Goal: Task Accomplishment & Management: Use online tool/utility

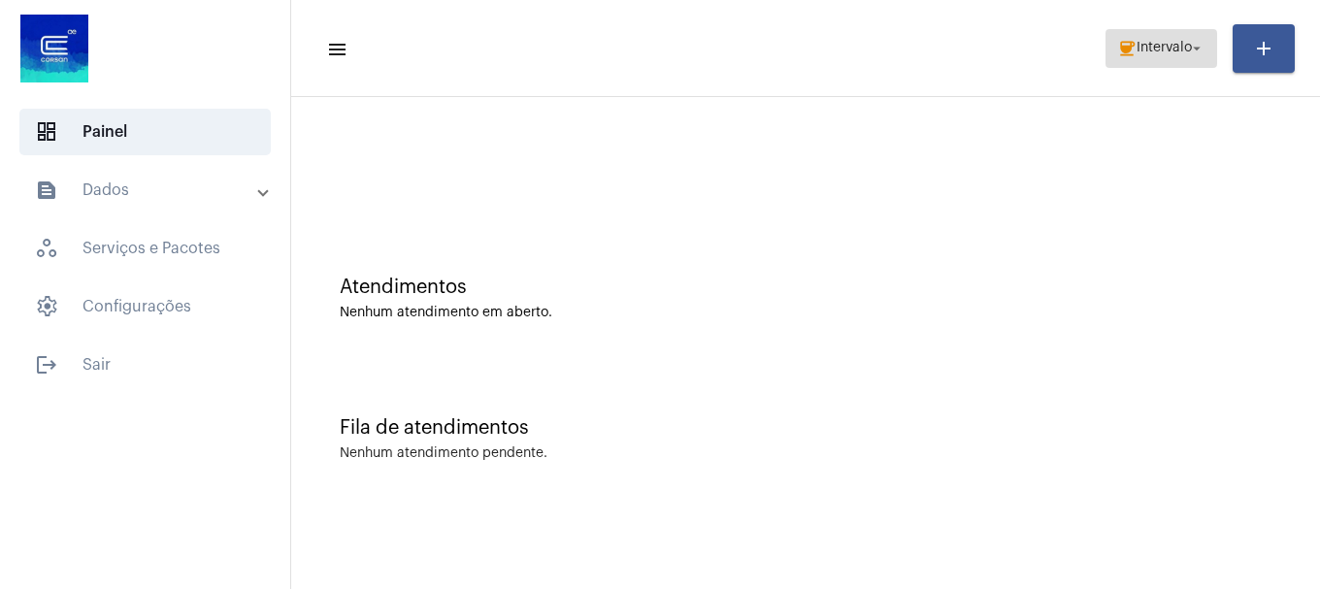
click at [1137, 52] on span "Intervalo" at bounding box center [1164, 49] width 55 height 14
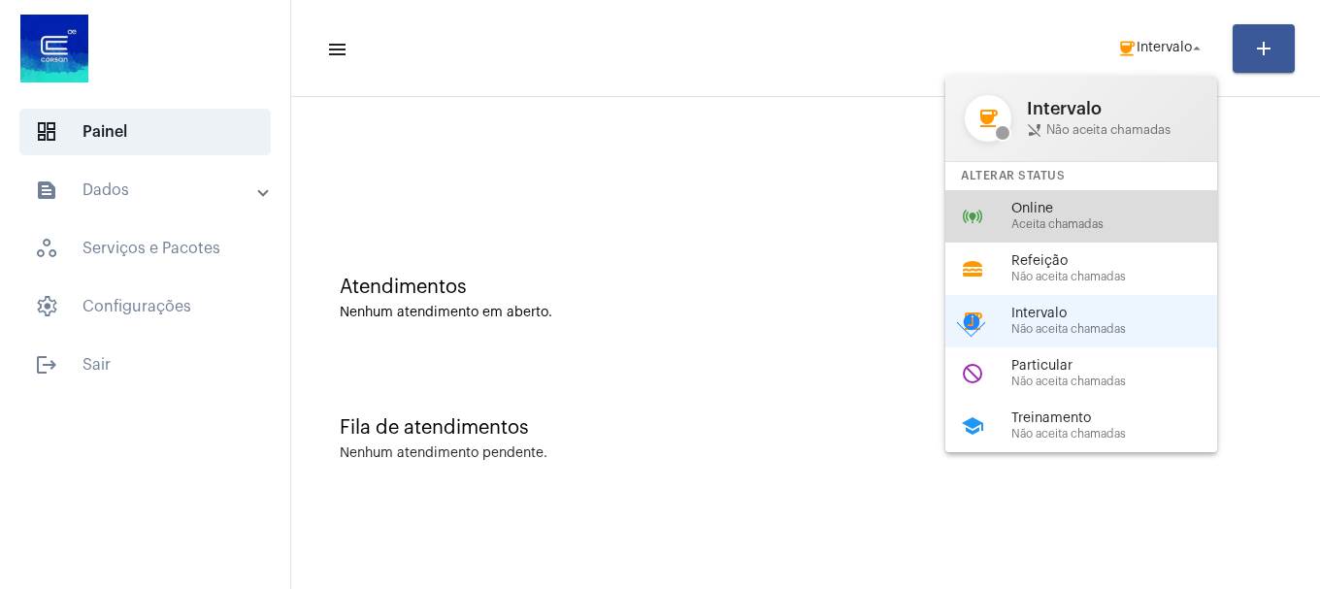
click at [1075, 215] on span "Online" at bounding box center [1121, 209] width 221 height 15
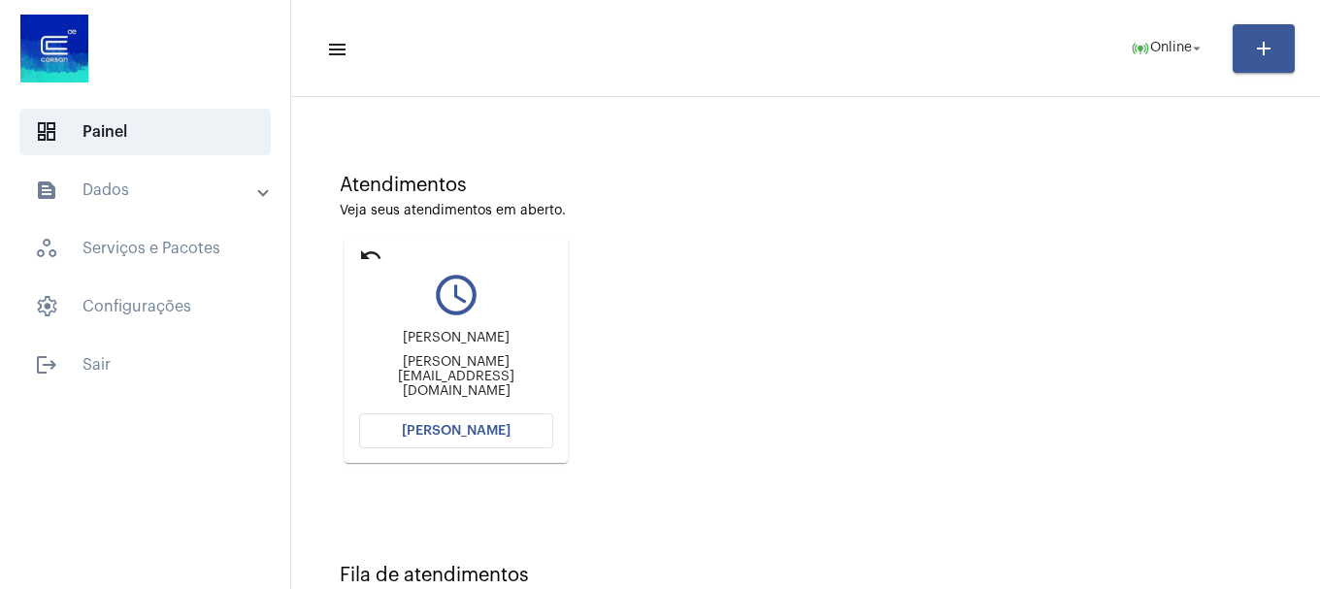
scroll to position [170, 0]
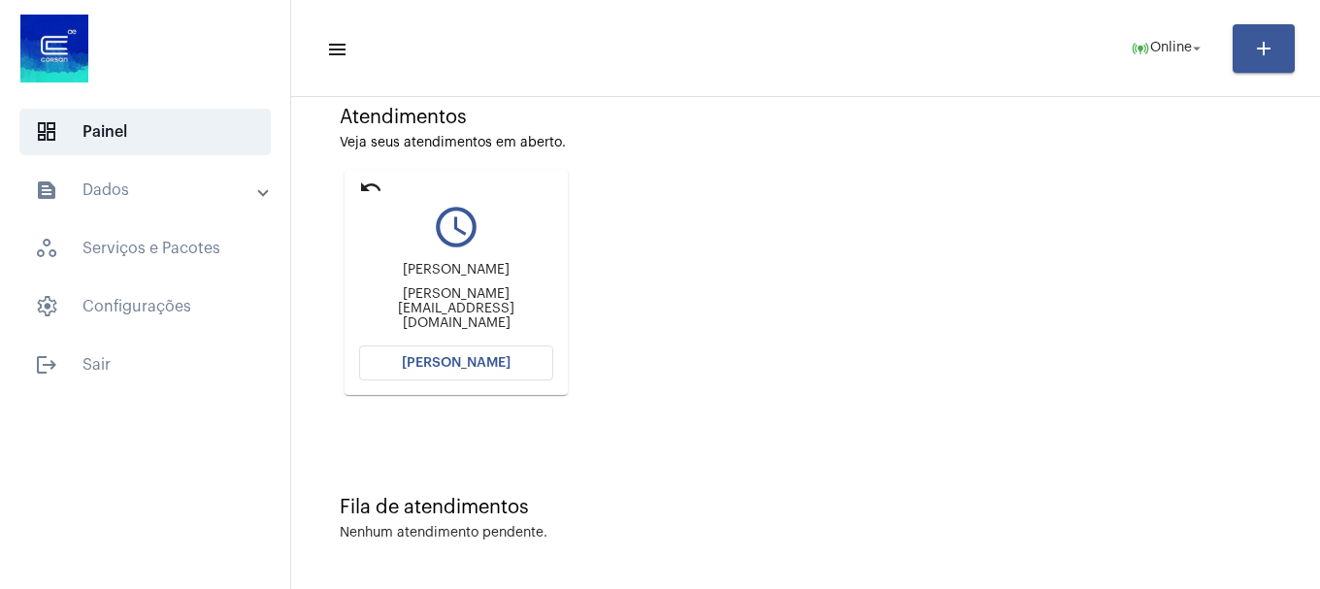
click at [506, 373] on button "Abrir Chamada" at bounding box center [456, 363] width 194 height 35
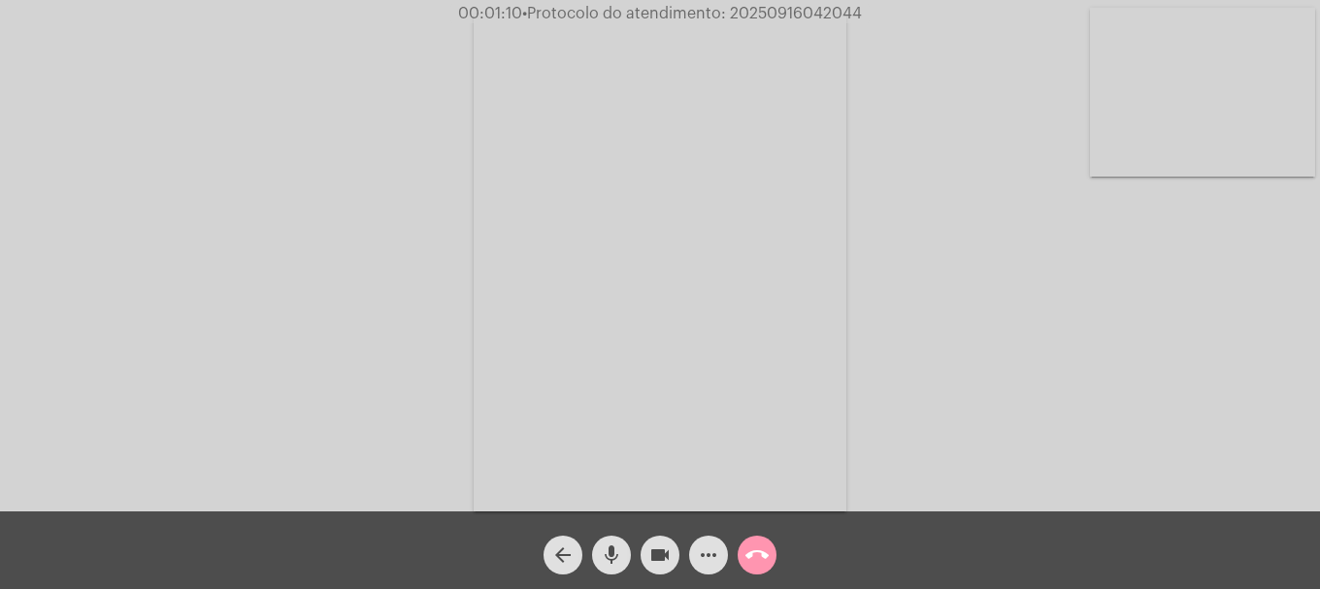
click at [1174, 31] on video at bounding box center [1202, 92] width 225 height 169
click at [618, 552] on mat-icon "mic" at bounding box center [611, 555] width 23 height 23
click at [601, 547] on mat-icon "mic_off" at bounding box center [611, 555] width 23 height 23
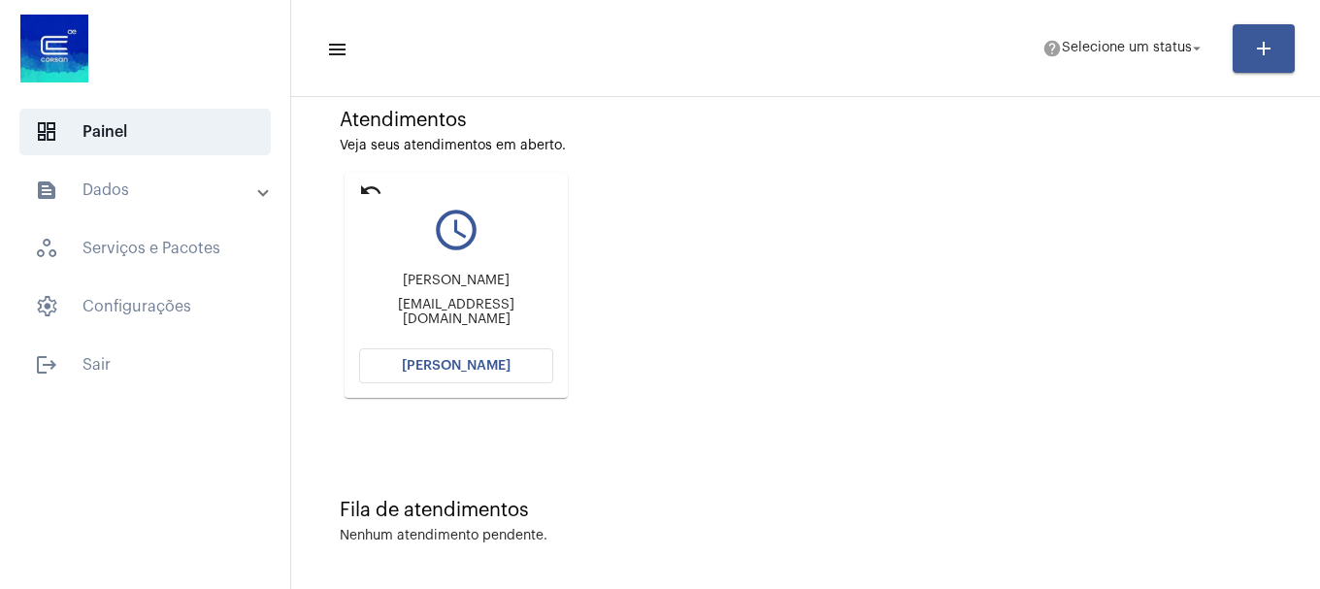
scroll to position [170, 0]
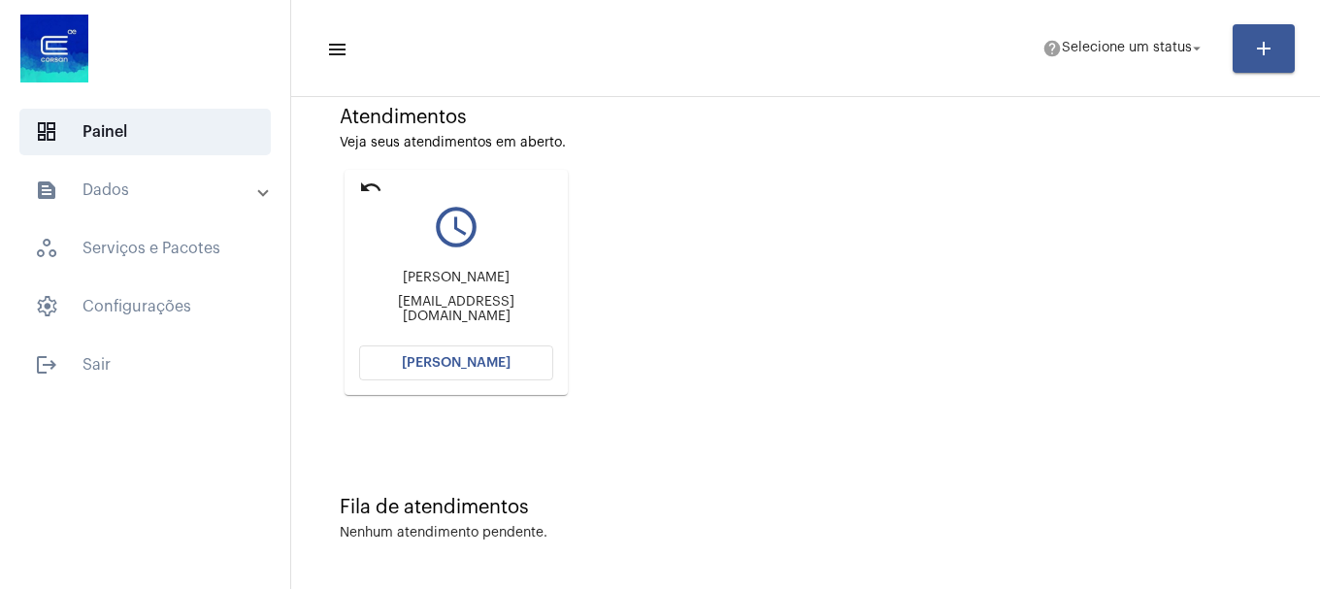
click at [500, 367] on span "[PERSON_NAME]" at bounding box center [456, 363] width 109 height 14
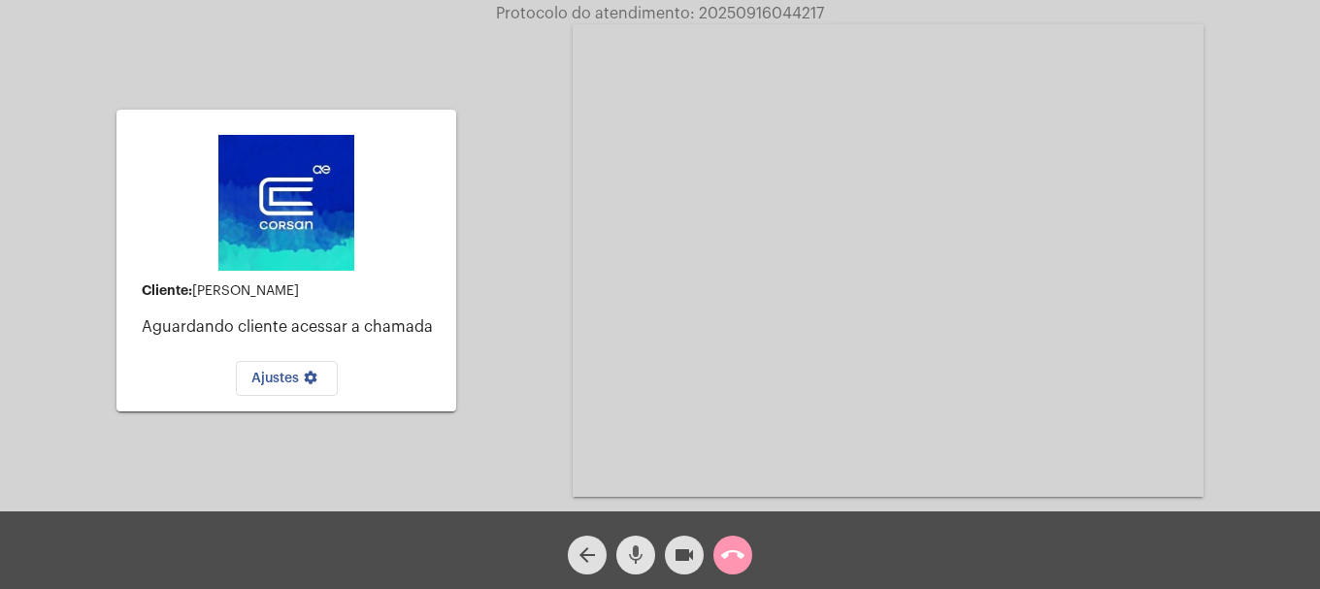
click at [648, 548] on button "mic" at bounding box center [635, 555] width 39 height 39
click at [633, 560] on mat-icon "mic_off" at bounding box center [635, 555] width 23 height 23
click at [636, 557] on mat-icon "mic" at bounding box center [635, 555] width 23 height 23
click at [646, 554] on mat-icon "mic_off" at bounding box center [635, 555] width 23 height 23
click at [646, 554] on mat-icon "mic" at bounding box center [635, 555] width 23 height 23
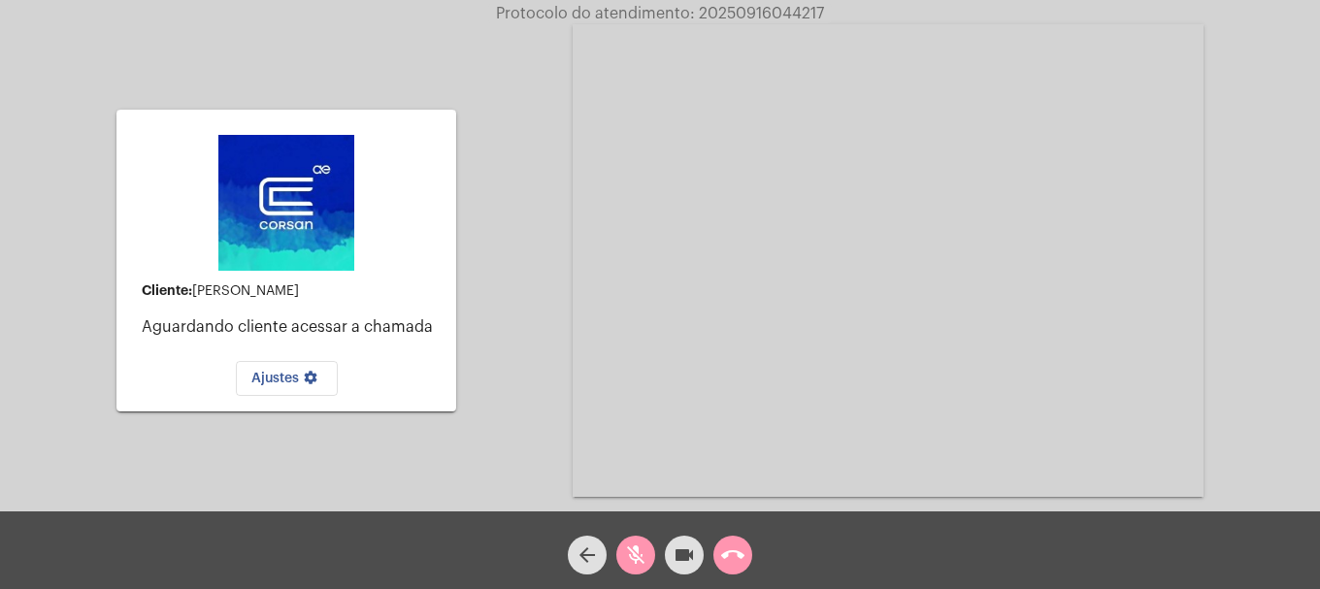
click at [643, 562] on mat-icon "mic_off" at bounding box center [635, 555] width 23 height 23
click at [736, 572] on span "call_end" at bounding box center [732, 555] width 23 height 39
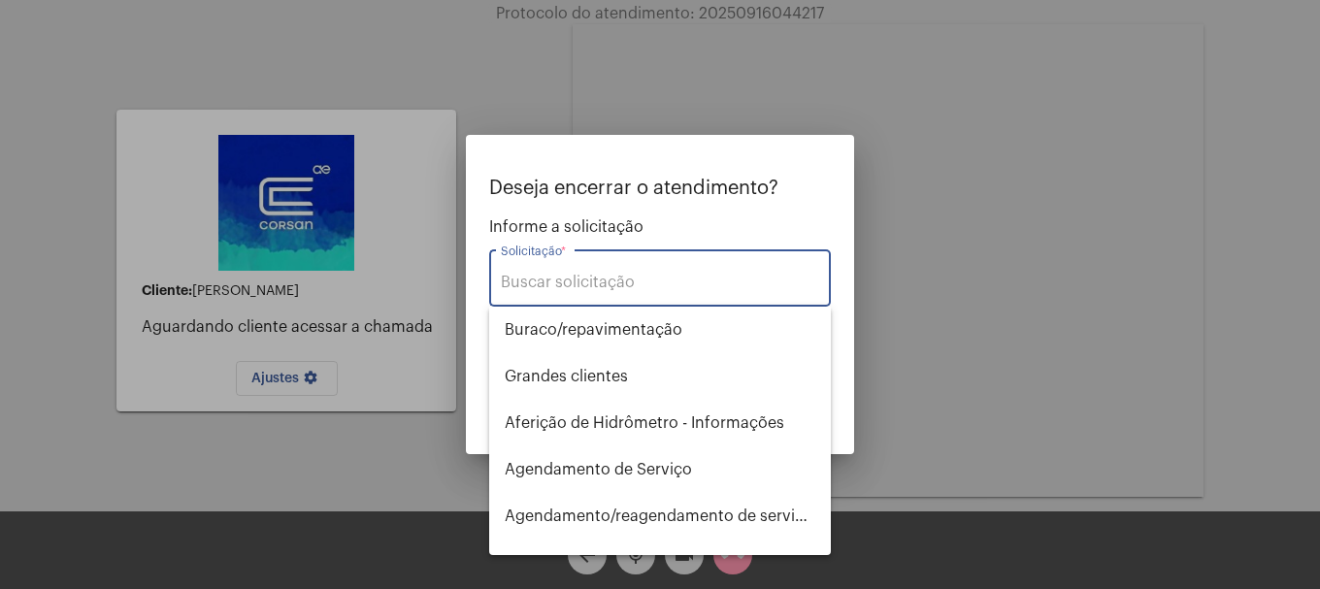
click at [570, 277] on input "Solicitação *" at bounding box center [660, 282] width 318 height 17
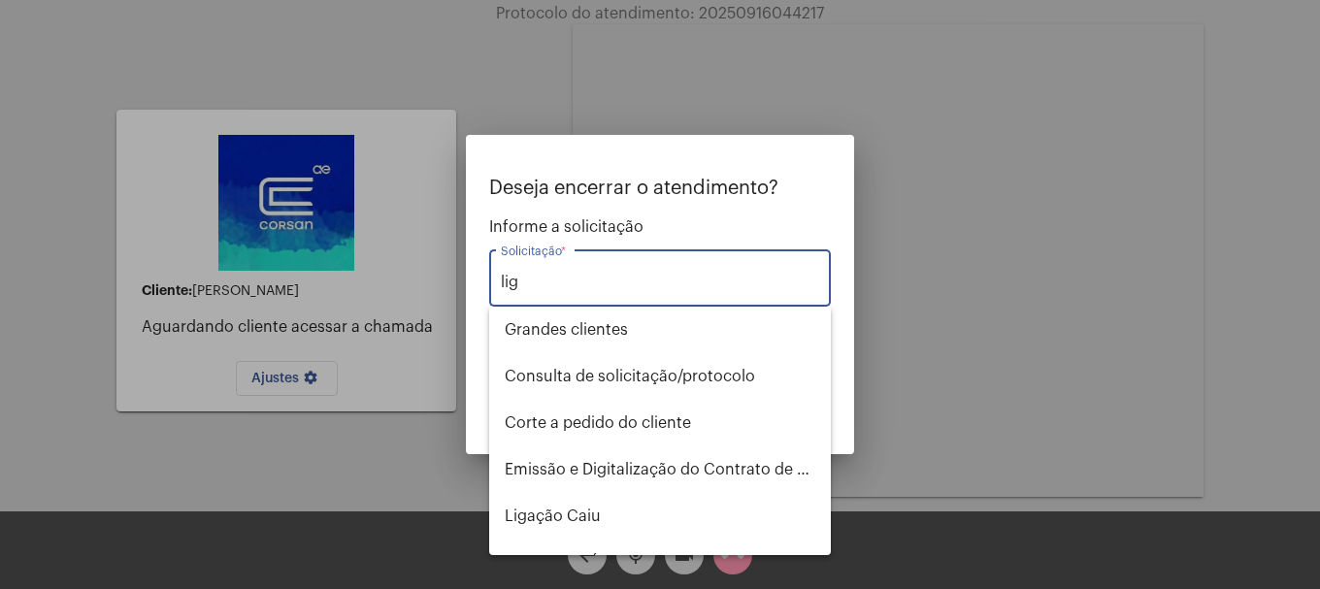
type input "liga"
drag, startPoint x: 624, startPoint y: 284, endPoint x: 376, endPoint y: 282, distance: 248.5
click at [376, 282] on div "Deseja encerrar o atendimento? Informe a solicitação liga Solicitação * OBS: O …" at bounding box center [660, 294] width 1320 height 589
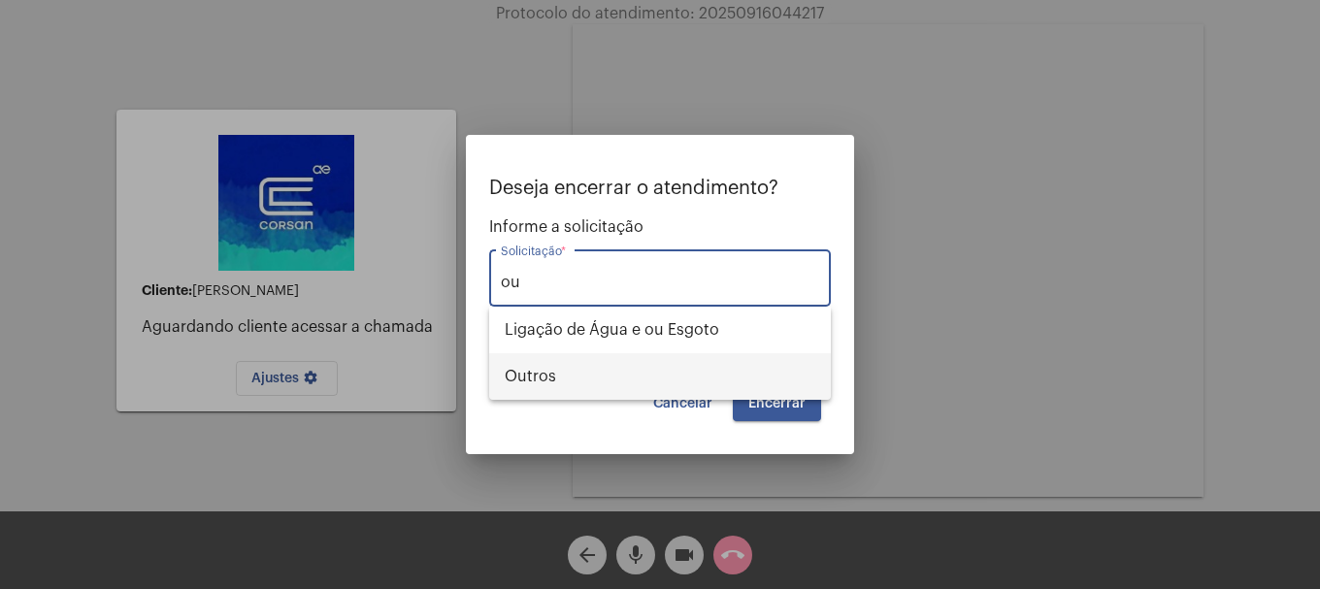
click at [618, 375] on span "Outros" at bounding box center [660, 376] width 311 height 47
type input "Outros"
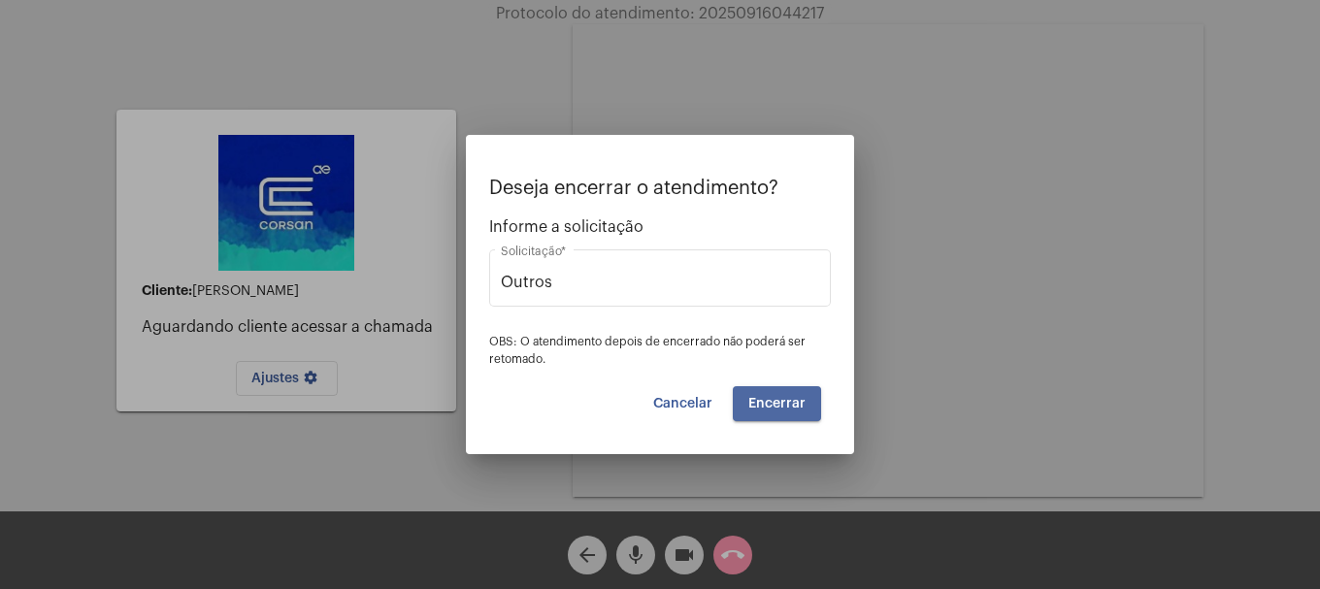
click at [758, 413] on button "Encerrar" at bounding box center [777, 403] width 88 height 35
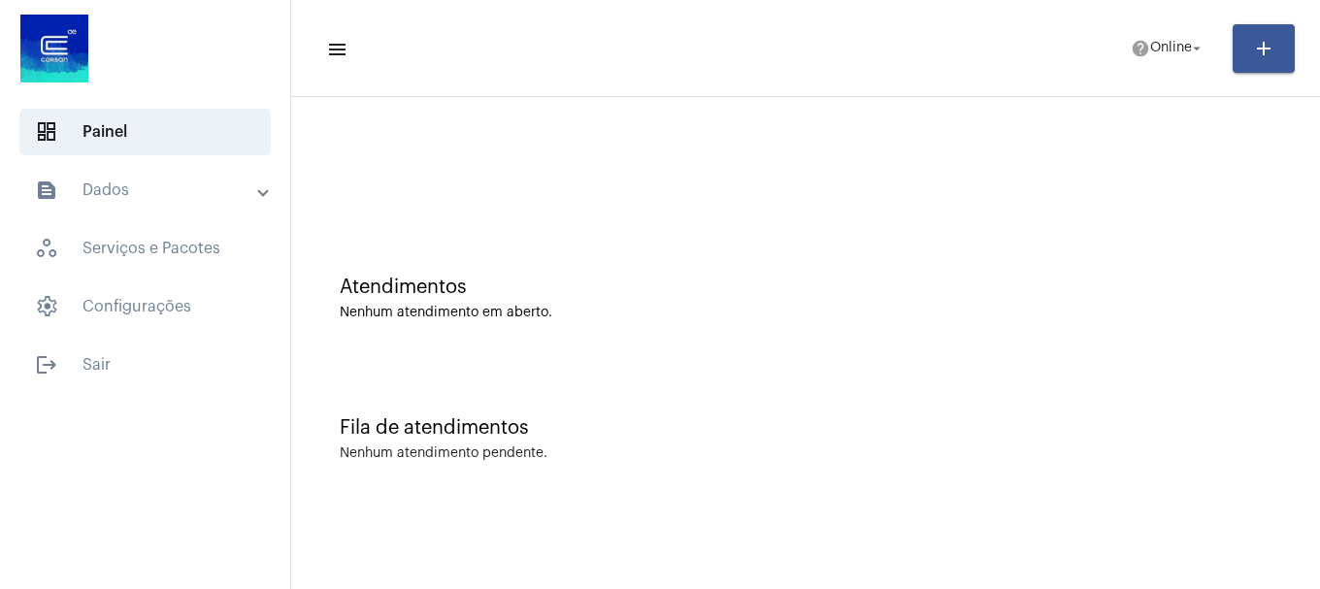
click at [95, 199] on mat-panel-title "text_snippet_outlined Dados" at bounding box center [147, 190] width 224 height 23
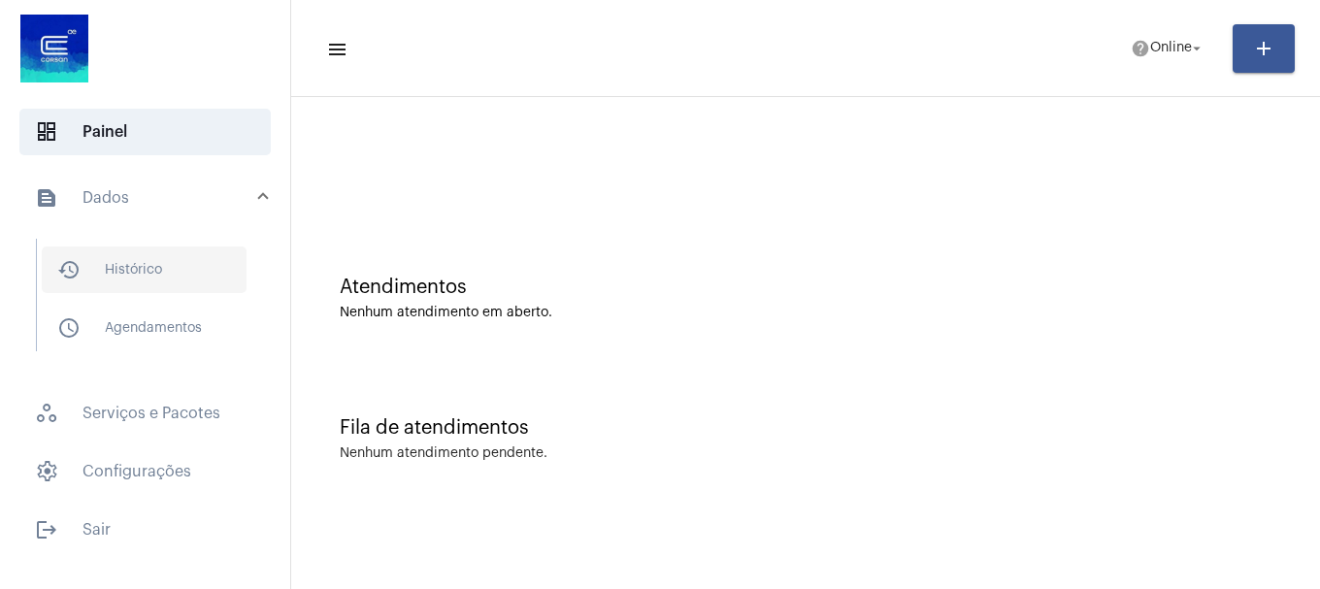
click at [88, 250] on span "history_outlined Histórico" at bounding box center [144, 270] width 205 height 47
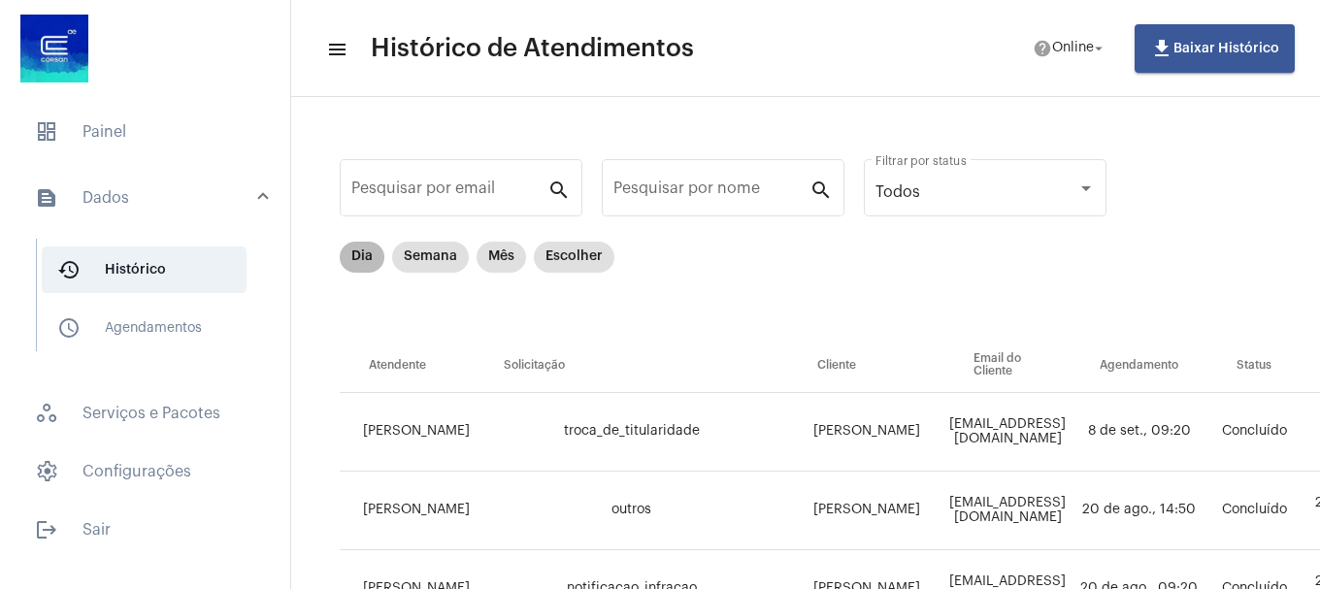
click at [370, 253] on mat-chip "Dia" at bounding box center [362, 257] width 45 height 31
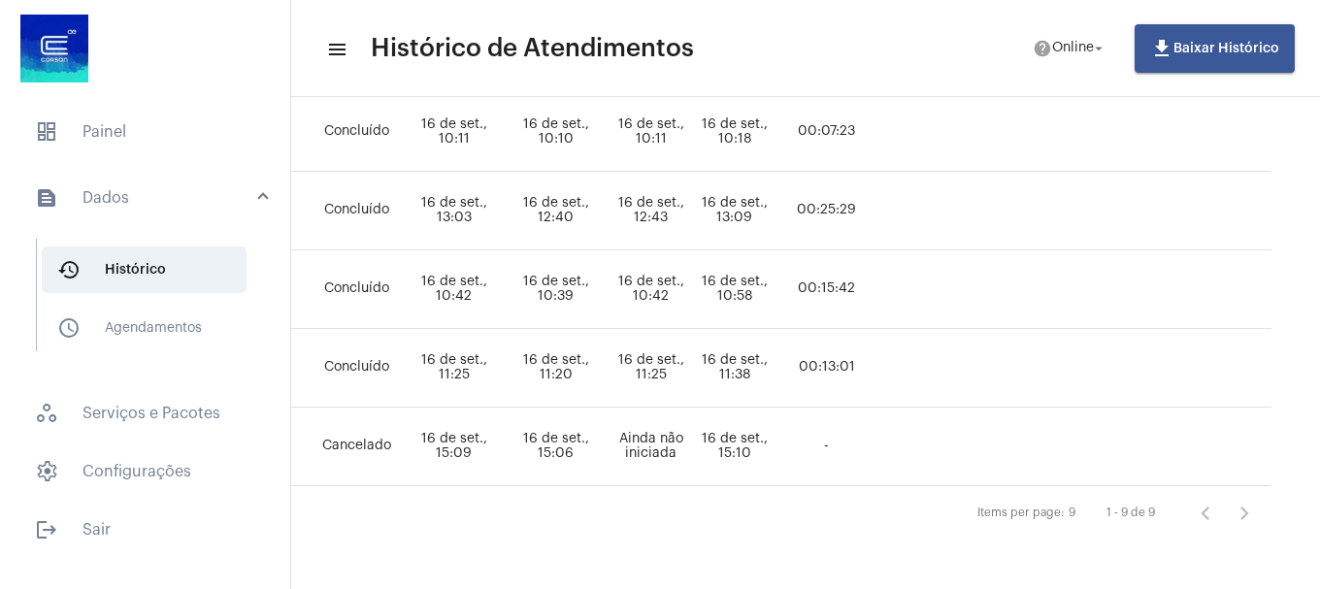
scroll to position [629, 0]
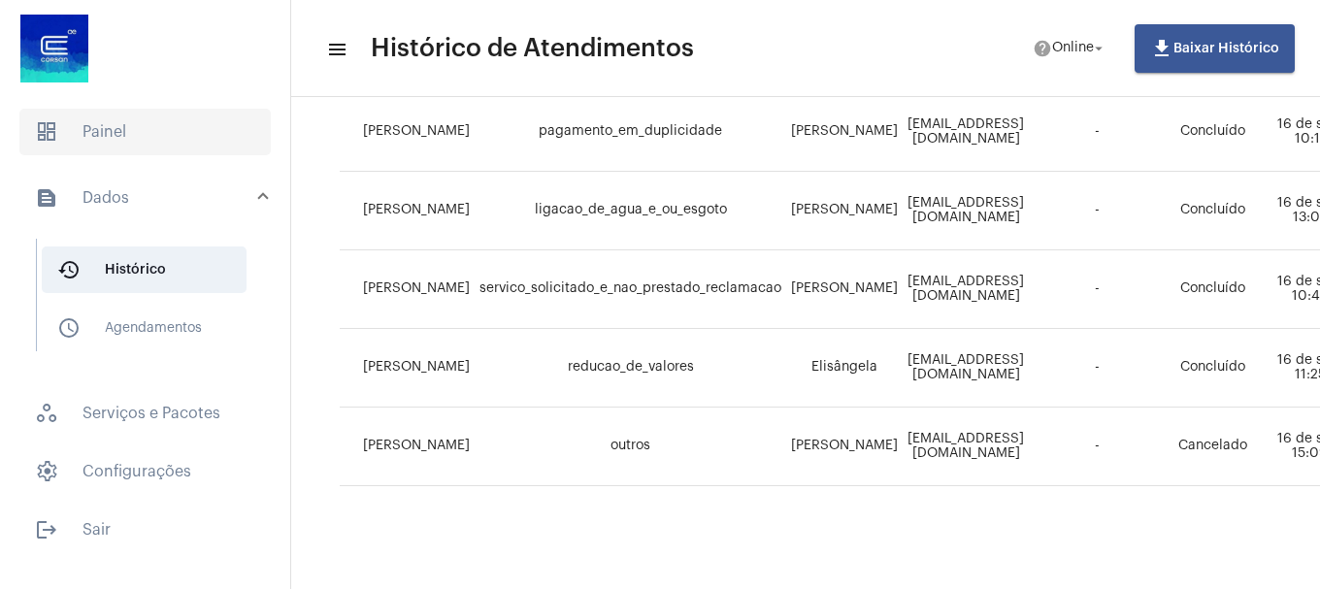
click at [74, 154] on span "dashboard Painel" at bounding box center [144, 132] width 251 height 47
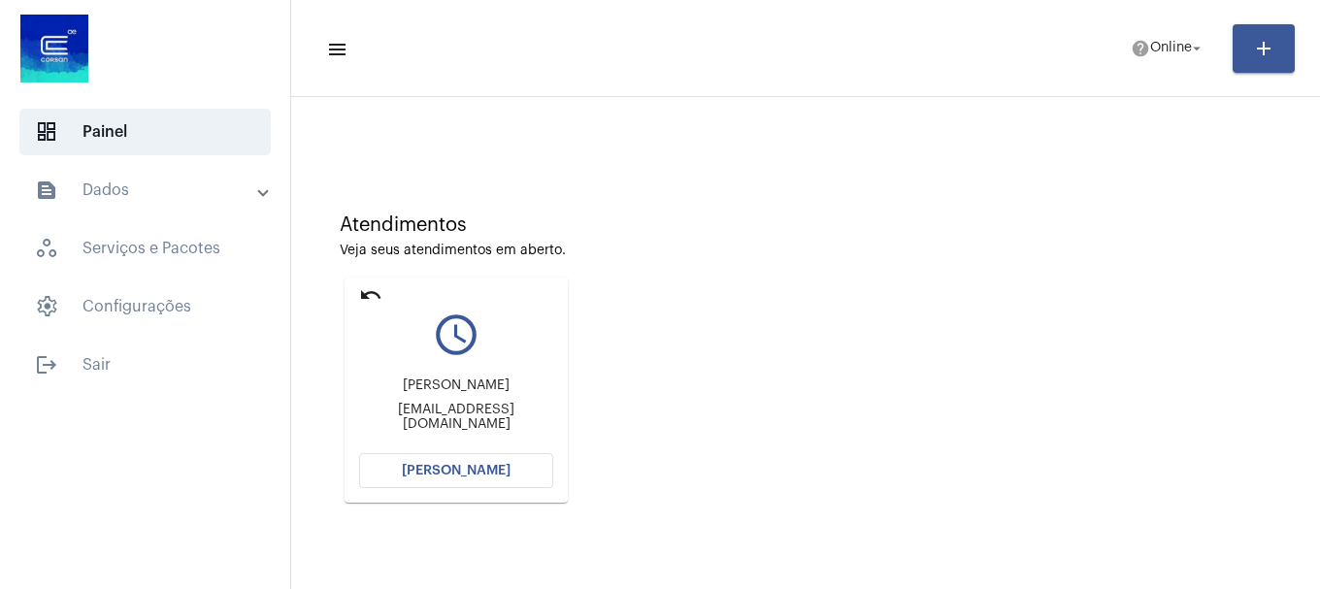
scroll to position [170, 0]
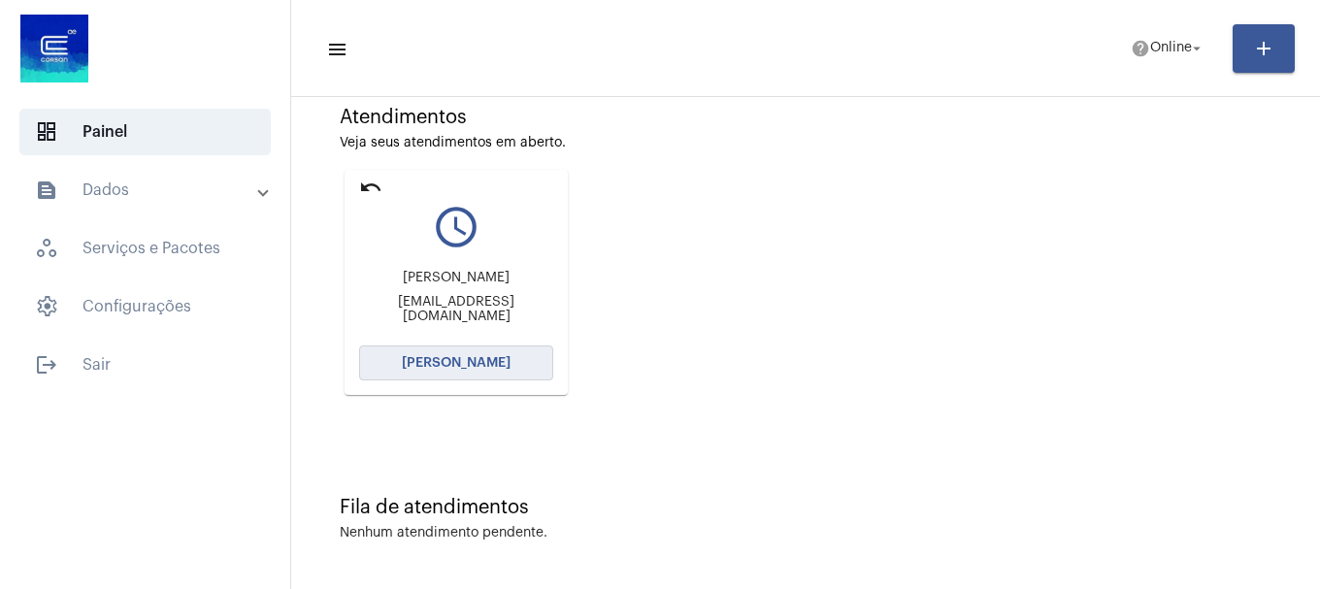
click at [489, 378] on button "[PERSON_NAME]" at bounding box center [456, 363] width 194 height 35
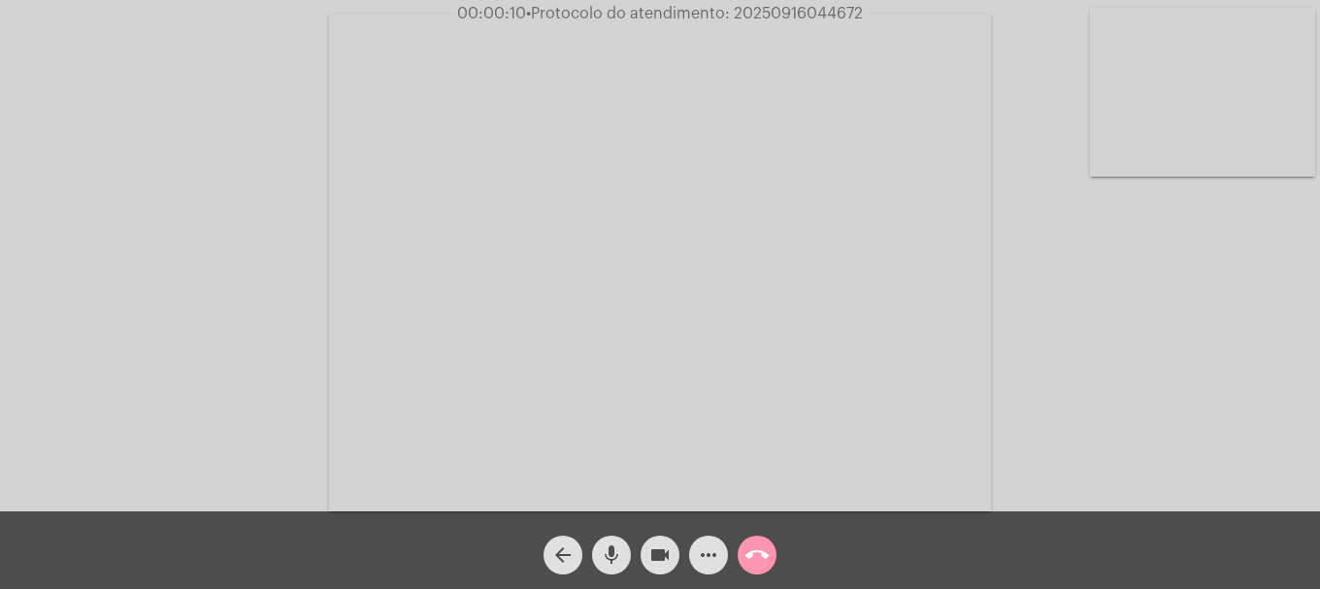
click at [598, 547] on button "mic" at bounding box center [611, 555] width 39 height 39
click at [600, 548] on mat-icon "mic_off" at bounding box center [611, 555] width 23 height 23
click at [600, 548] on mat-icon "mic" at bounding box center [611, 555] width 23 height 23
click at [598, 562] on button "mic_off" at bounding box center [611, 555] width 39 height 39
click at [1248, 114] on video at bounding box center [1202, 92] width 225 height 169
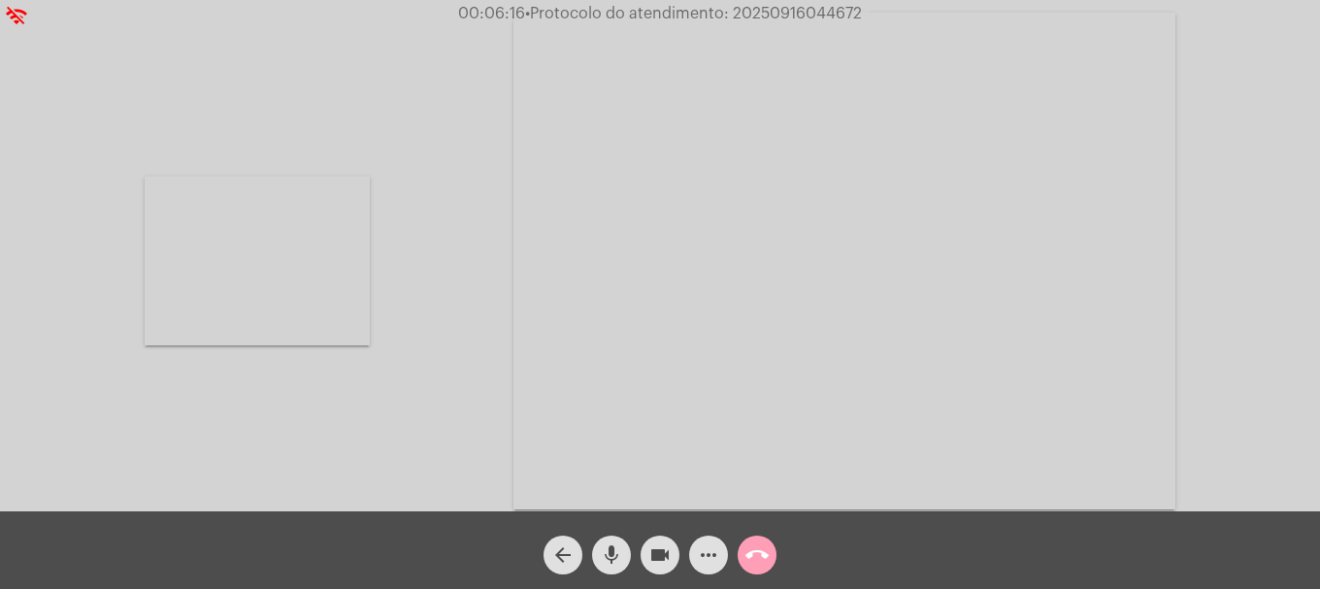
click at [758, 560] on mat-icon "call_end" at bounding box center [757, 555] width 23 height 23
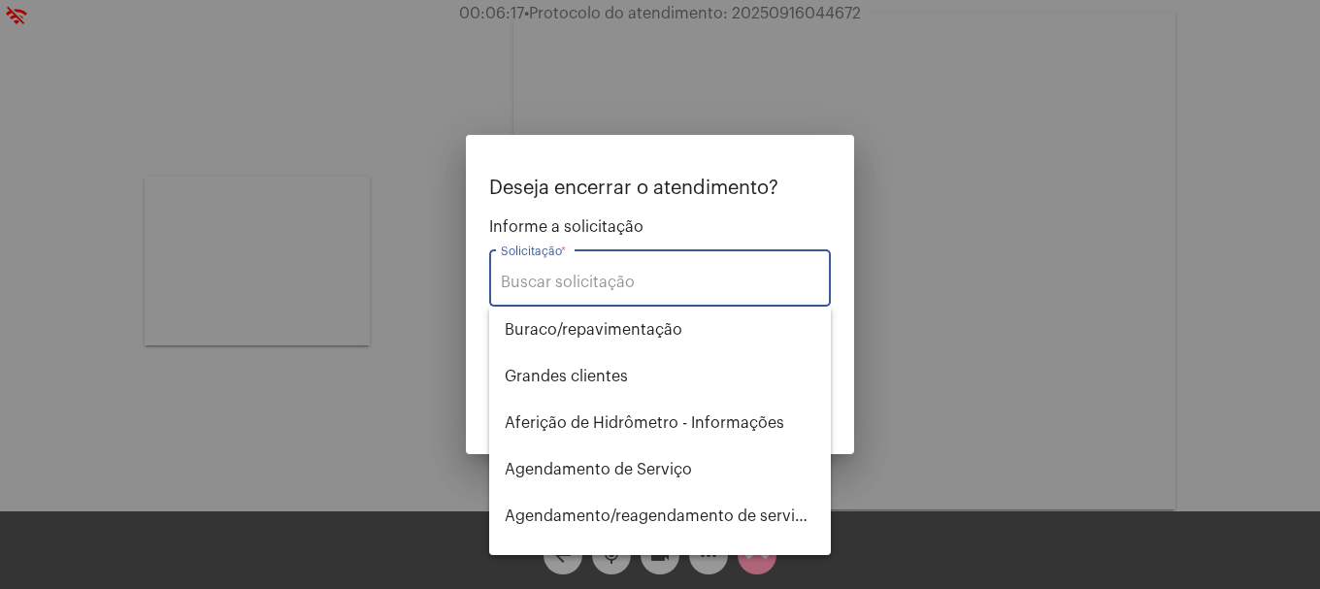
click at [644, 282] on input "Solicitação *" at bounding box center [660, 282] width 318 height 17
type input "o"
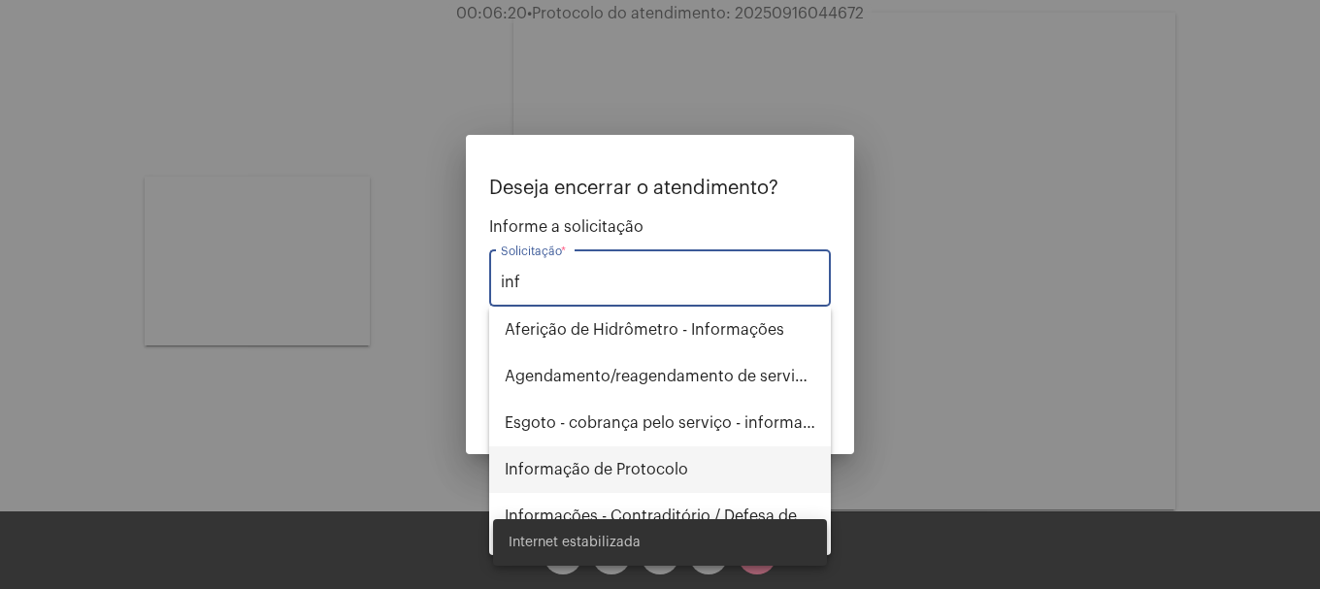
click at [619, 484] on span "Informação de Protocolo" at bounding box center [660, 470] width 311 height 47
type input "Informação de Protocolo"
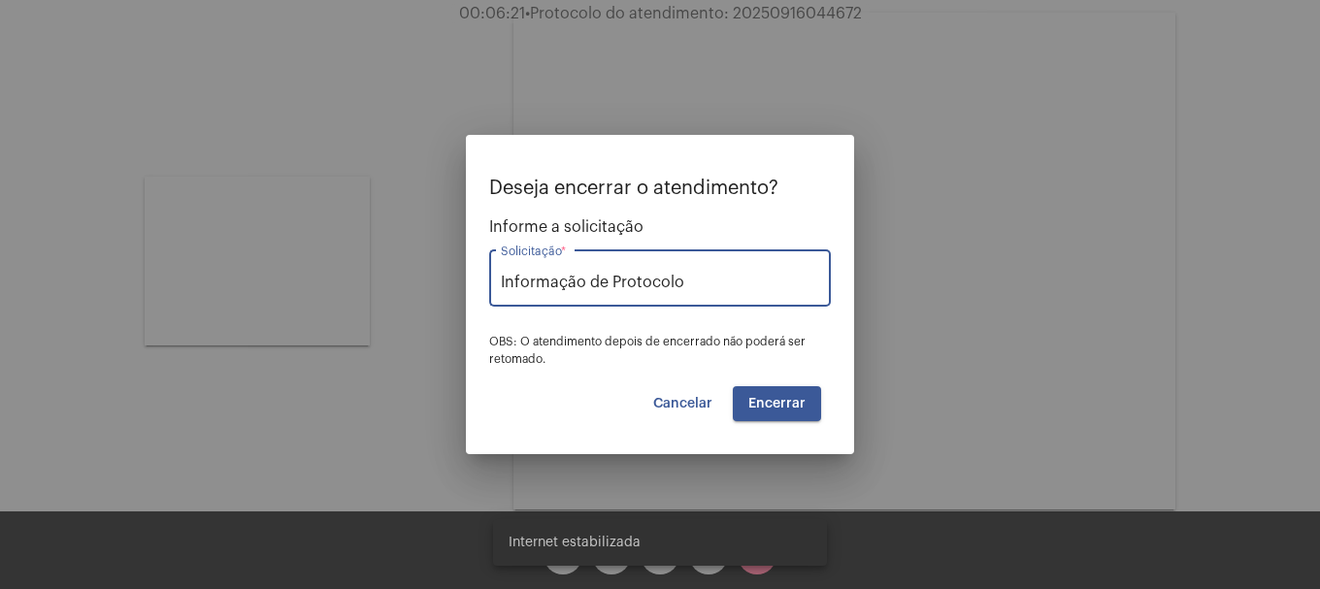
click at [784, 401] on span "Encerrar" at bounding box center [776, 404] width 57 height 14
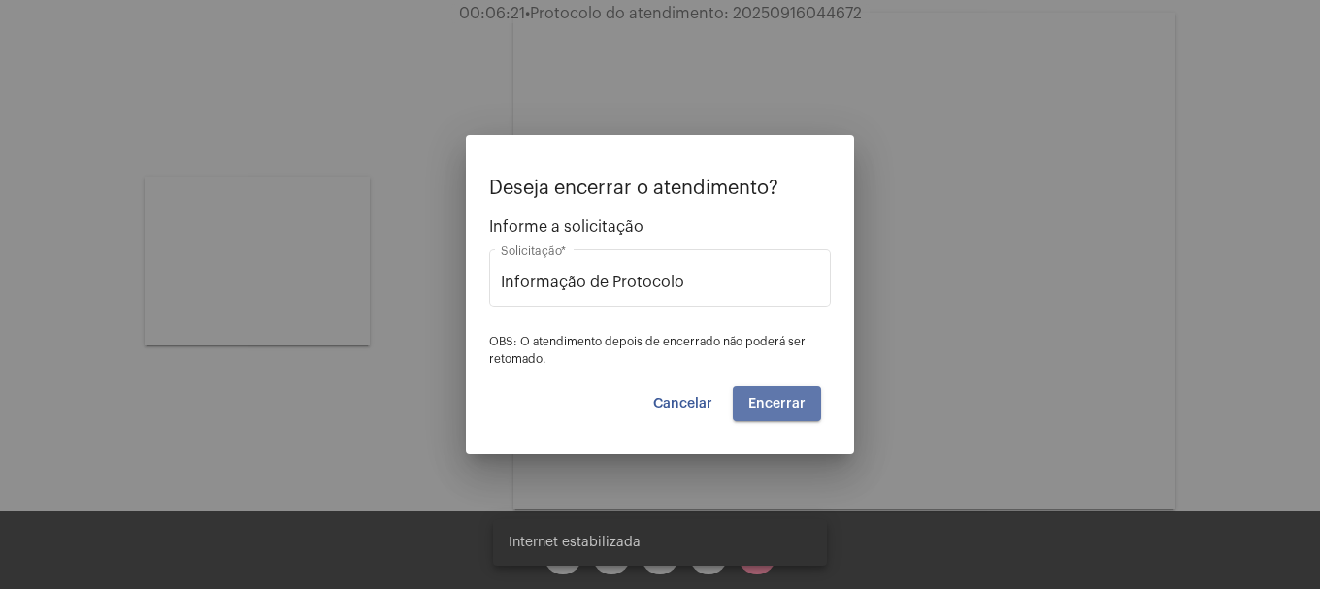
click at [784, 401] on span "Encerrar" at bounding box center [776, 404] width 57 height 14
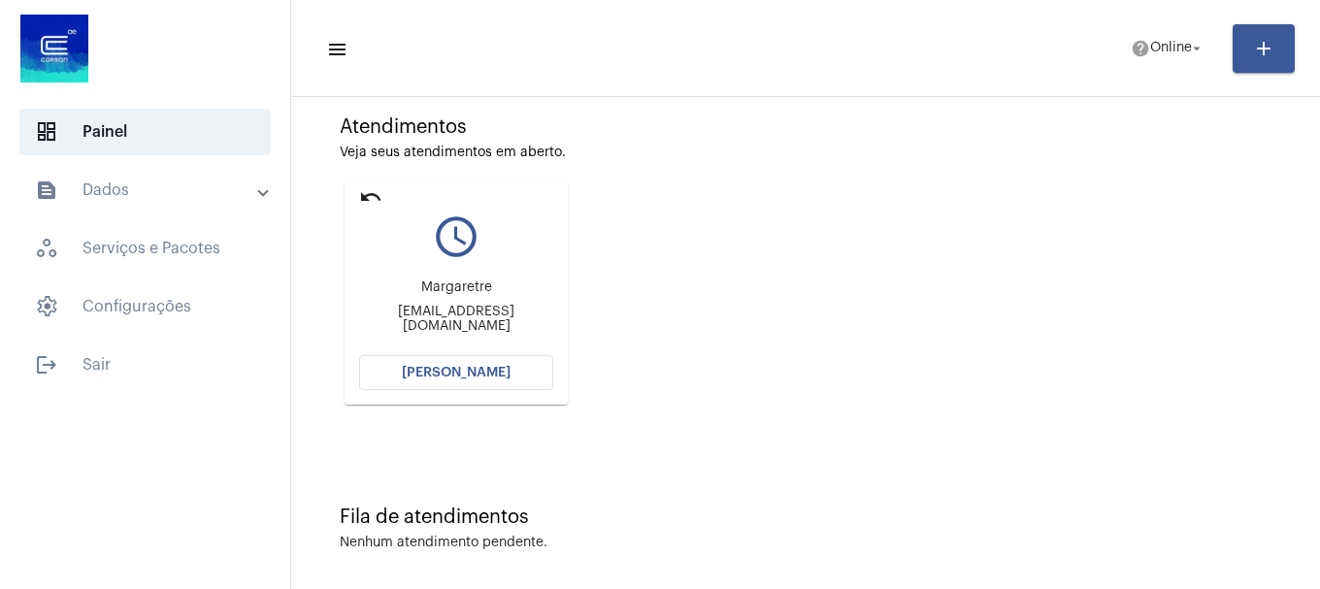
scroll to position [170, 0]
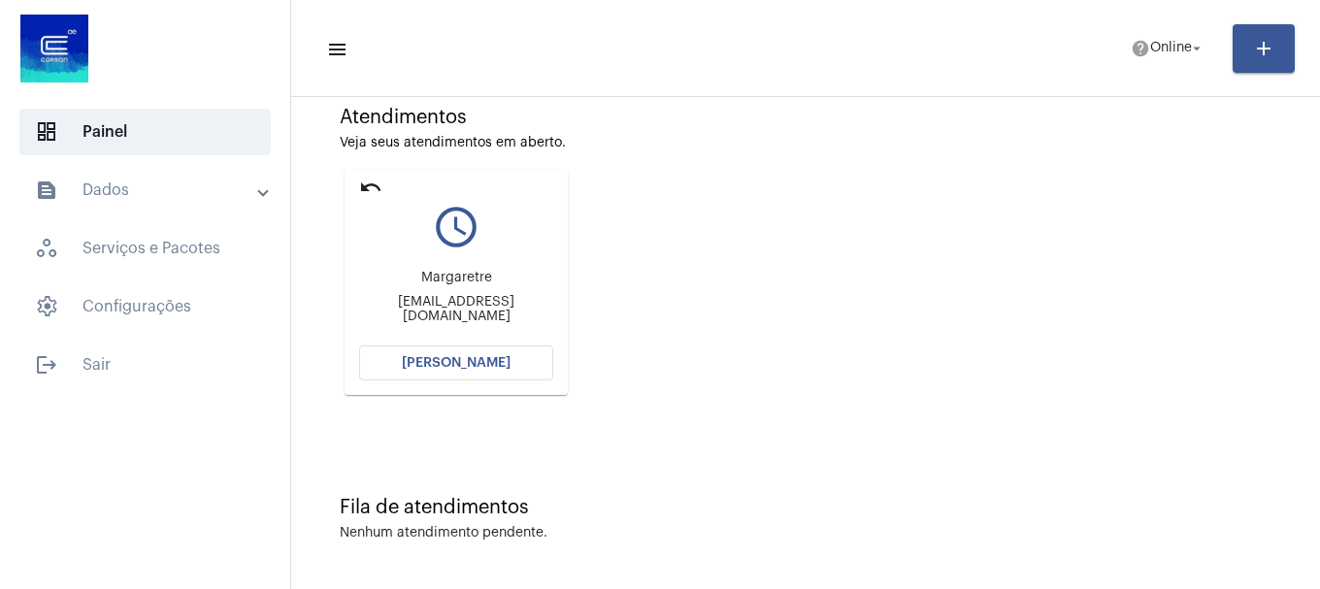
click at [463, 362] on span "[PERSON_NAME]" at bounding box center [456, 363] width 109 height 14
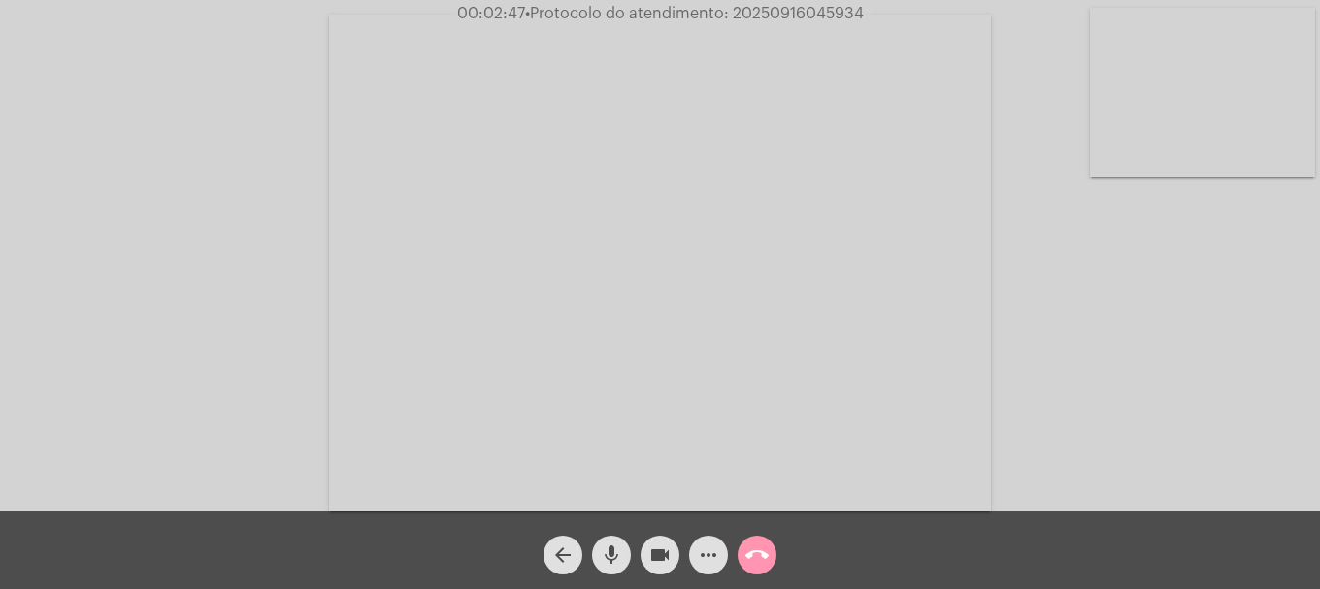
click at [750, 566] on mat-icon "call_end" at bounding box center [757, 555] width 23 height 23
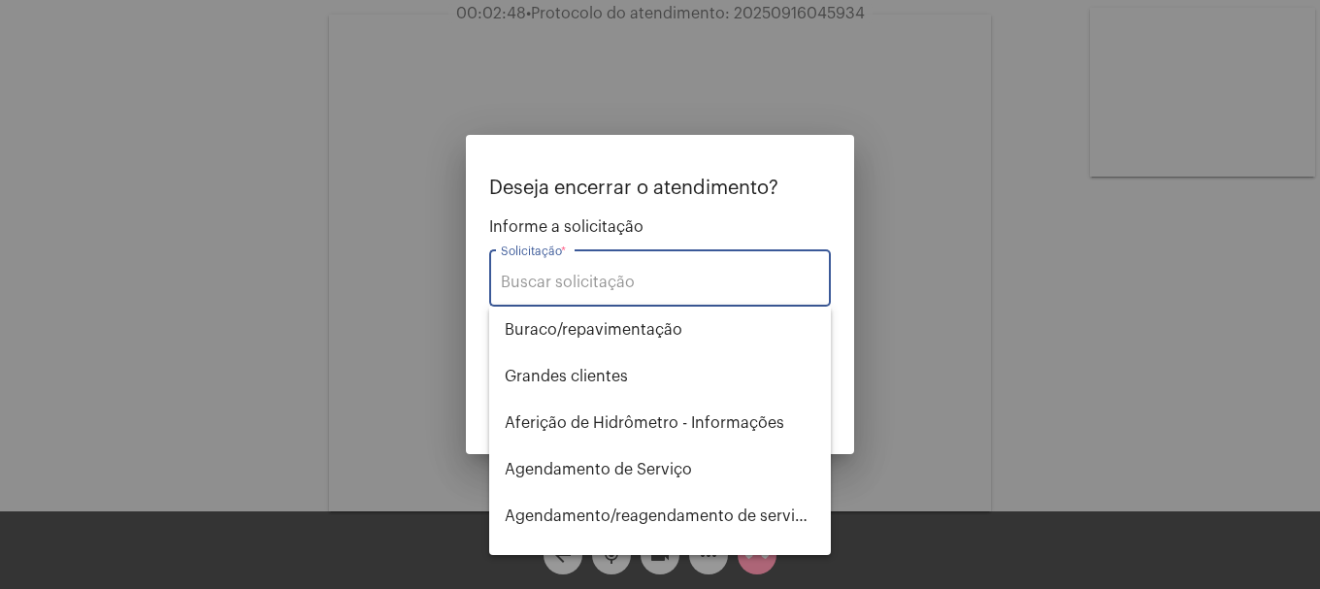
click at [676, 279] on input "Solicitação *" at bounding box center [660, 282] width 318 height 17
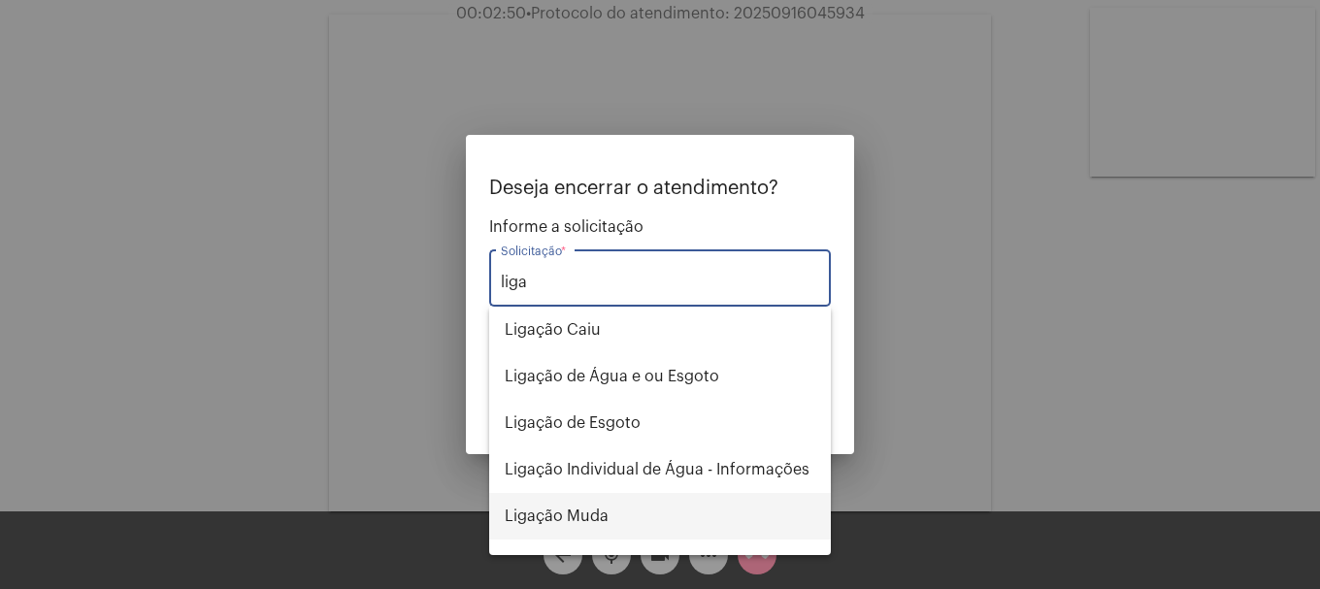
drag, startPoint x: 585, startPoint y: 510, endPoint x: 605, endPoint y: 494, distance: 24.9
click at [585, 508] on span "Ligação Muda" at bounding box center [660, 516] width 311 height 47
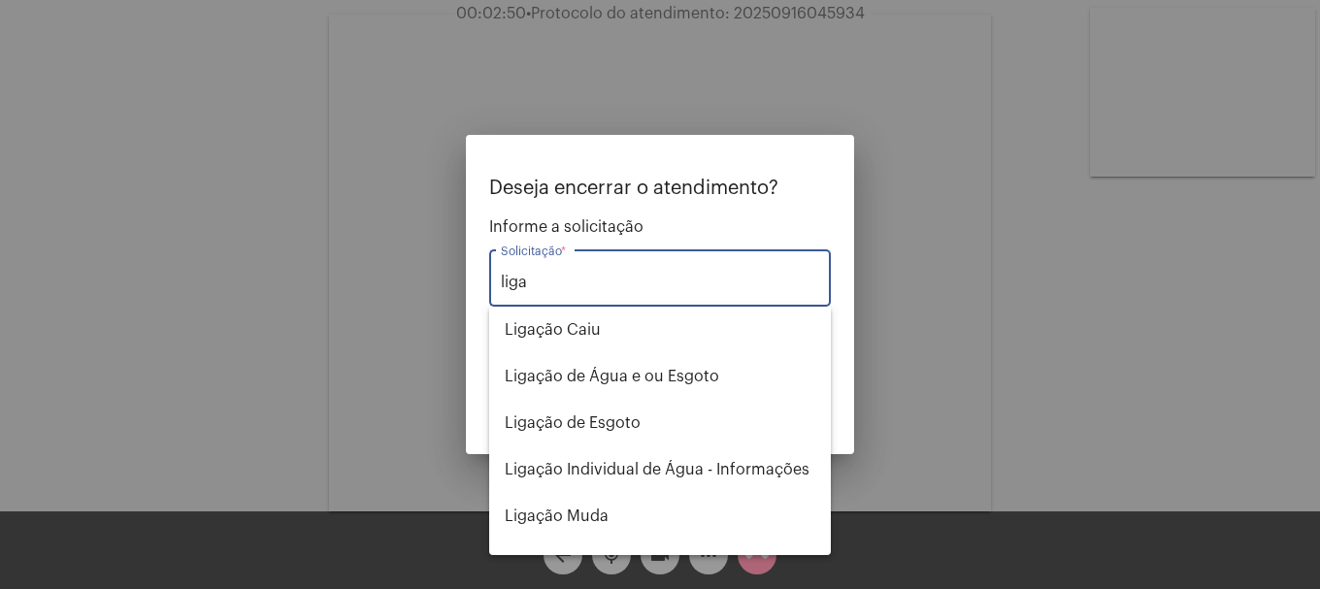
type input "Ligação Muda"
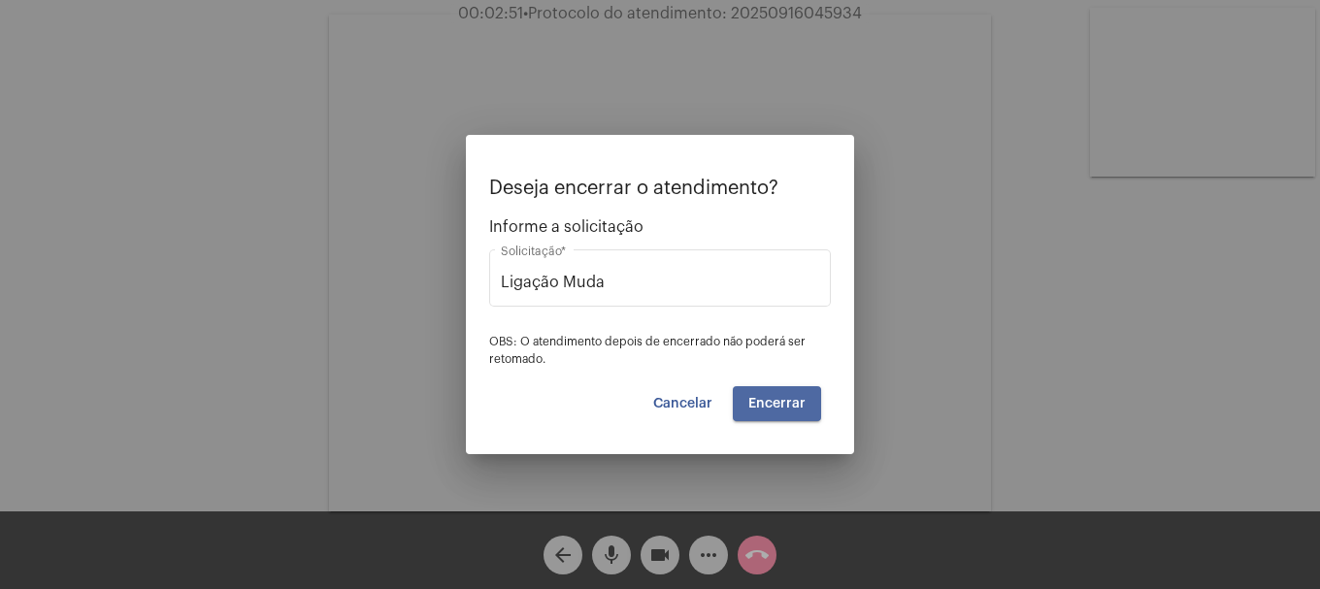
click at [775, 408] on span "Encerrar" at bounding box center [776, 404] width 57 height 14
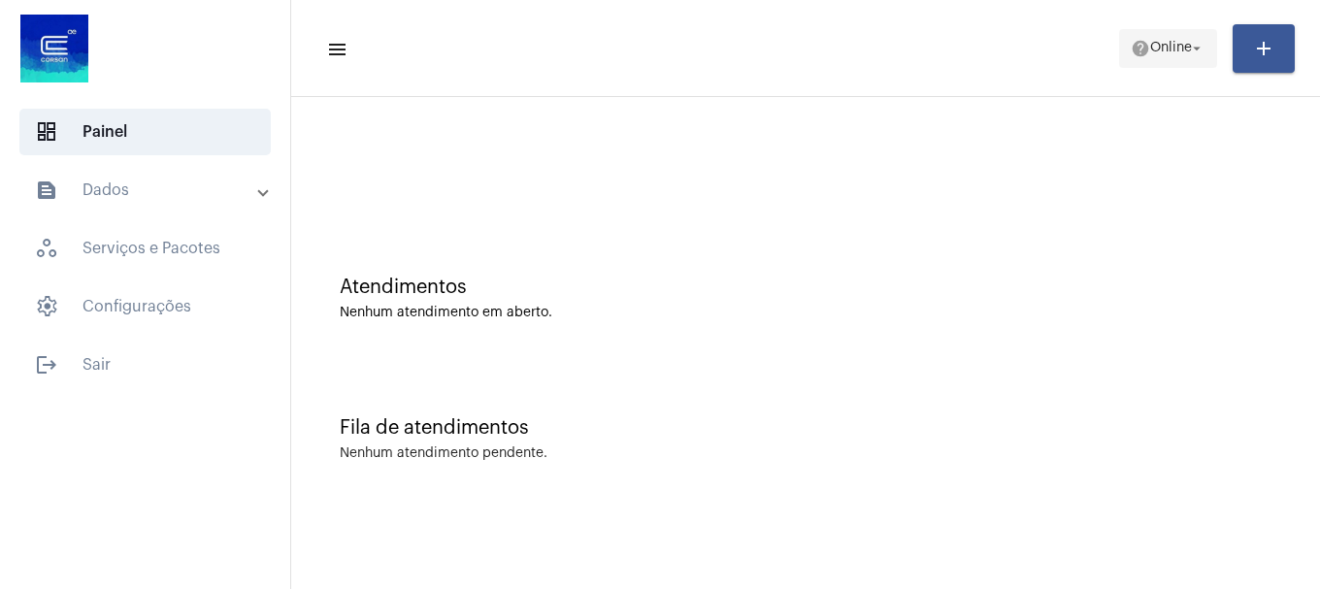
click at [1162, 56] on span "help Online arrow_drop_down" at bounding box center [1168, 47] width 75 height 35
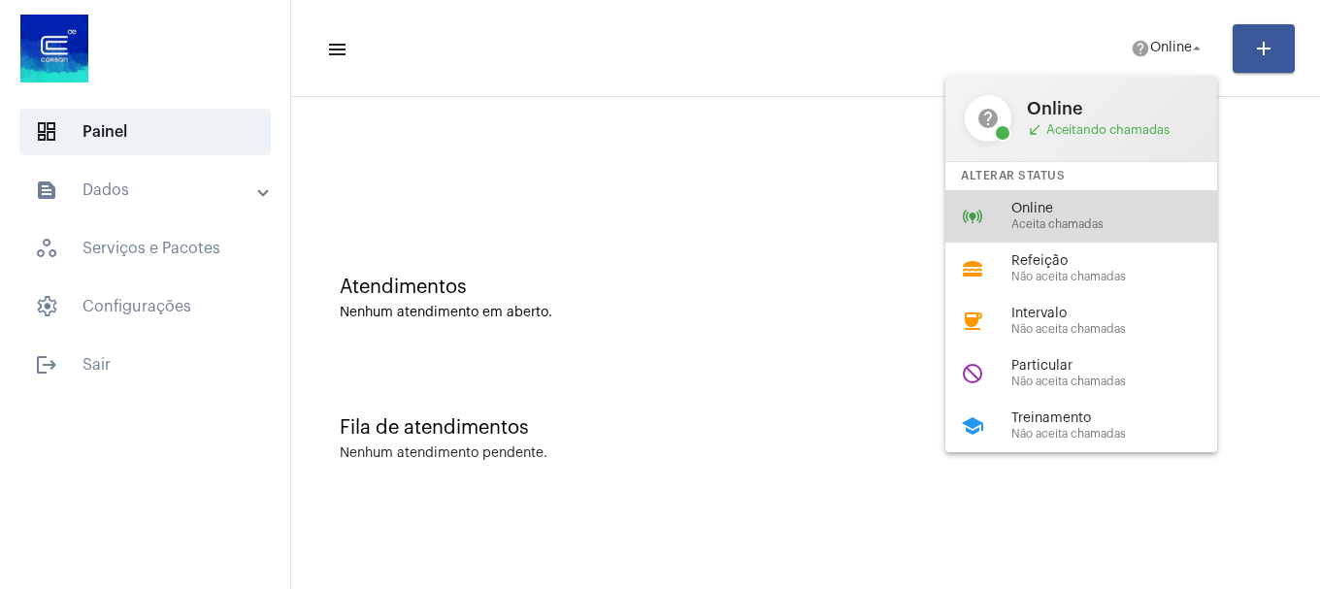
click at [1077, 227] on span "Aceita chamadas" at bounding box center [1121, 224] width 221 height 13
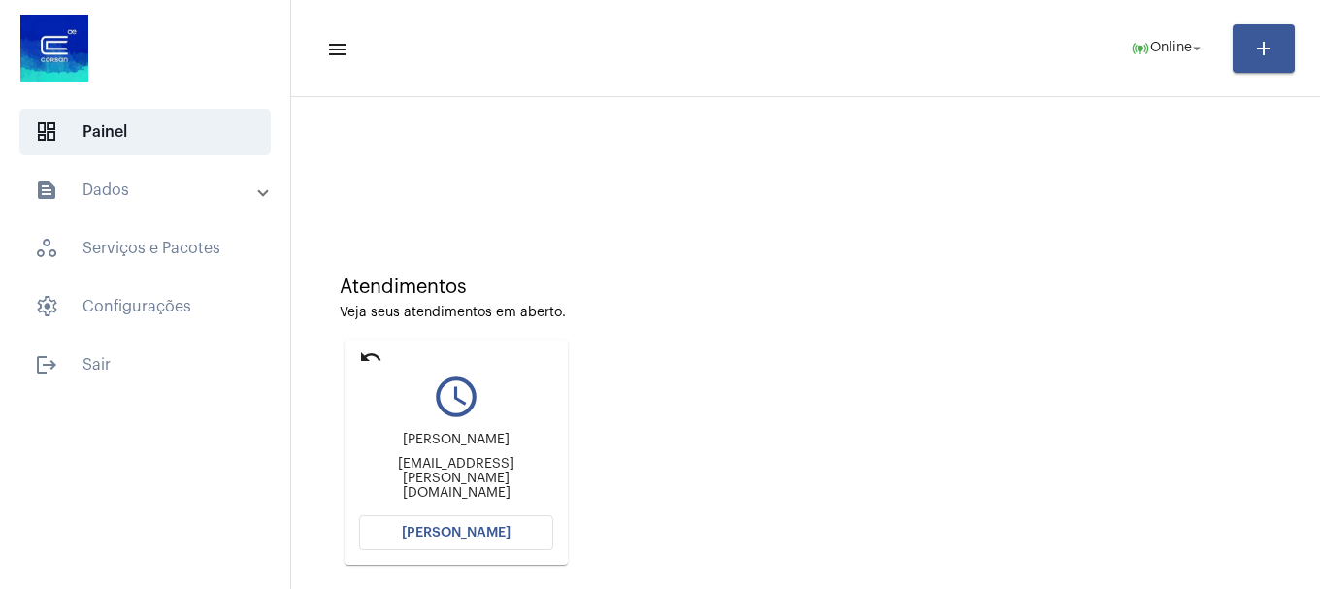
scroll to position [97, 0]
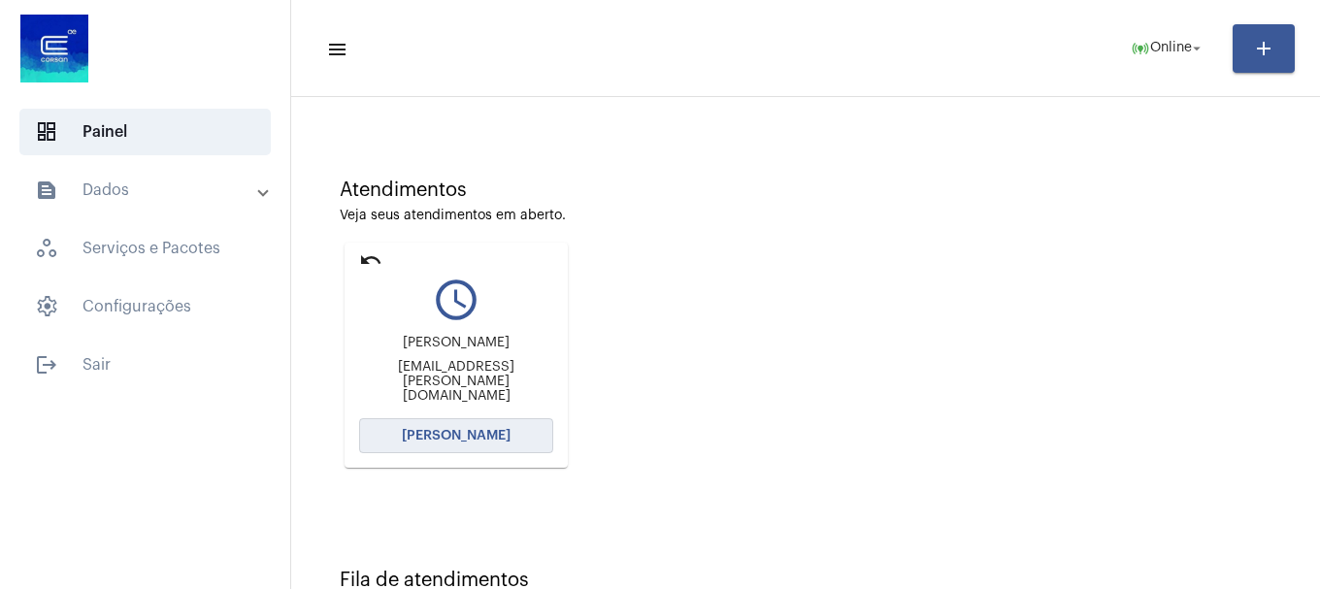
click at [477, 443] on button "[PERSON_NAME]" at bounding box center [456, 435] width 194 height 35
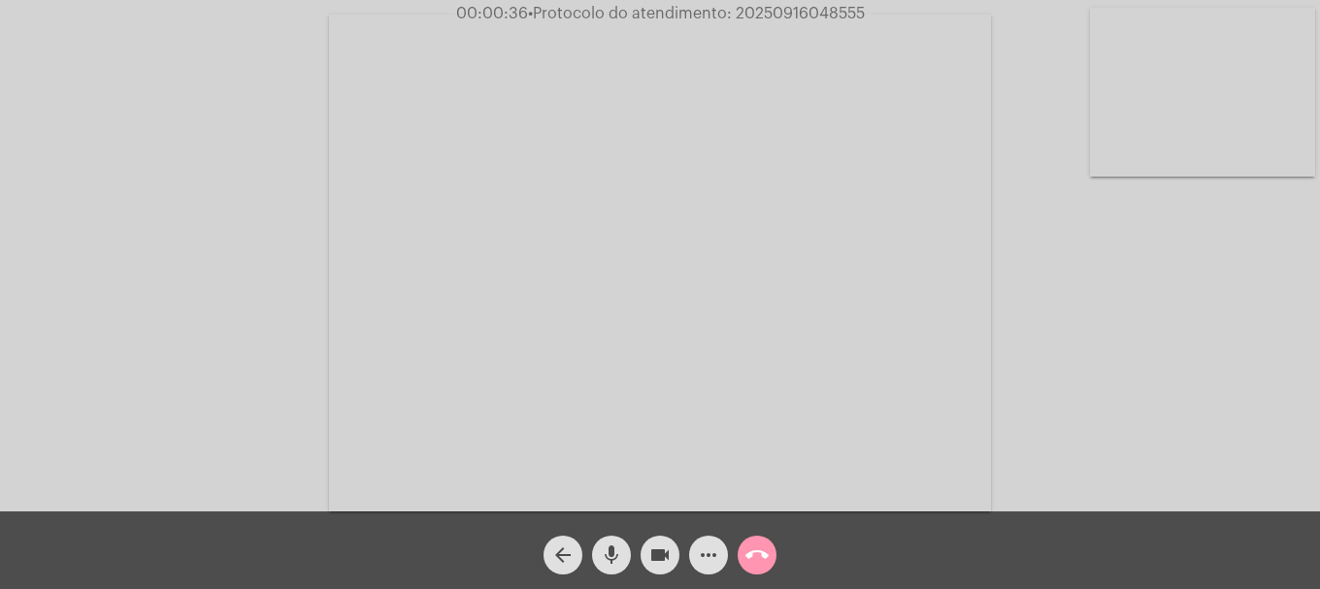
click at [54, 241] on div "Acessando Câmera e Microfone..." at bounding box center [660, 261] width 1316 height 512
click at [1215, 168] on video at bounding box center [1202, 92] width 225 height 169
click at [256, 269] on video at bounding box center [257, 261] width 225 height 169
click at [611, 562] on mat-icon "mic" at bounding box center [611, 555] width 23 height 23
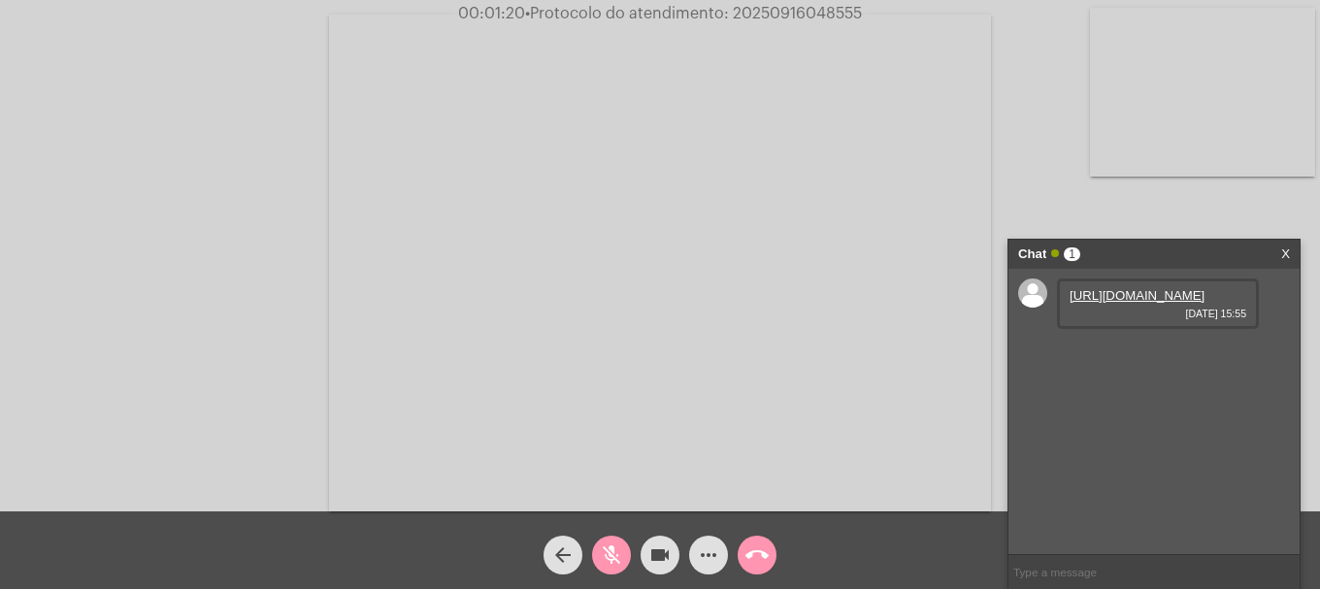
click at [611, 562] on mat-icon "mic_off" at bounding box center [611, 555] width 23 height 23
click at [1106, 303] on link "[URL][DOMAIN_NAME]" at bounding box center [1137, 295] width 135 height 15
click at [610, 568] on span "mic" at bounding box center [611, 555] width 23 height 39
click at [1122, 358] on link "[URL][DOMAIN_NAME]" at bounding box center [1137, 351] width 135 height 15
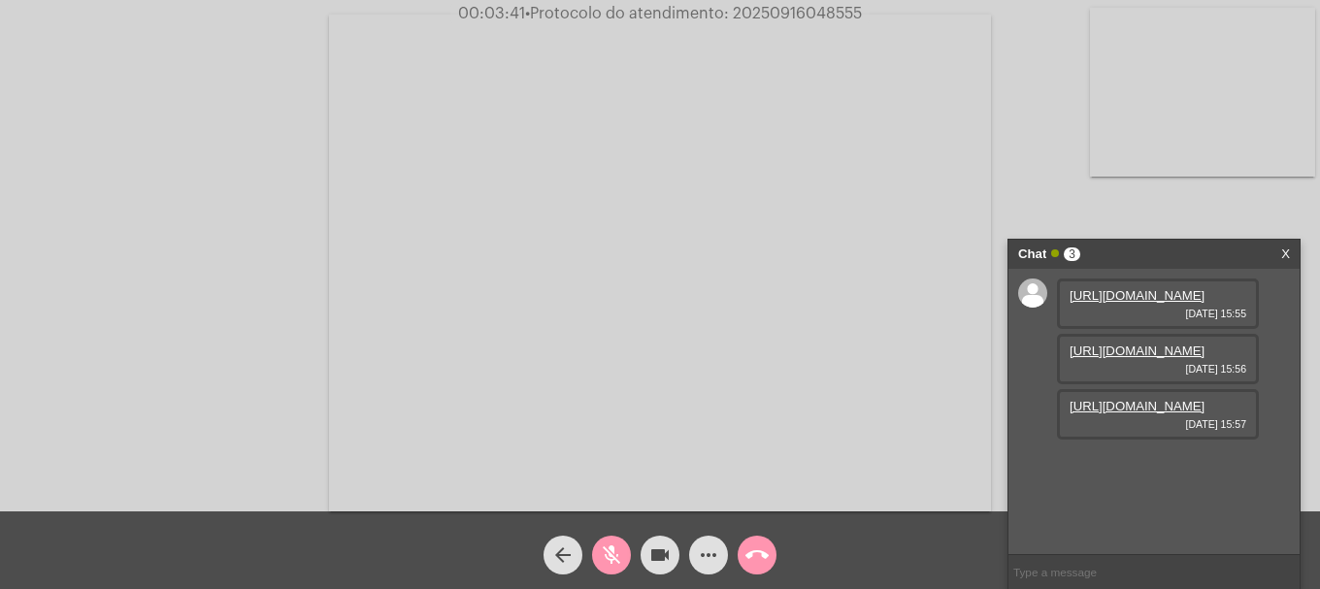
click at [1152, 414] on link "[URL][DOMAIN_NAME]" at bounding box center [1137, 406] width 135 height 15
click at [1139, 469] on link "[URL][DOMAIN_NAME]" at bounding box center [1137, 461] width 135 height 15
click at [606, 530] on div "mic_off" at bounding box center [611, 550] width 49 height 49
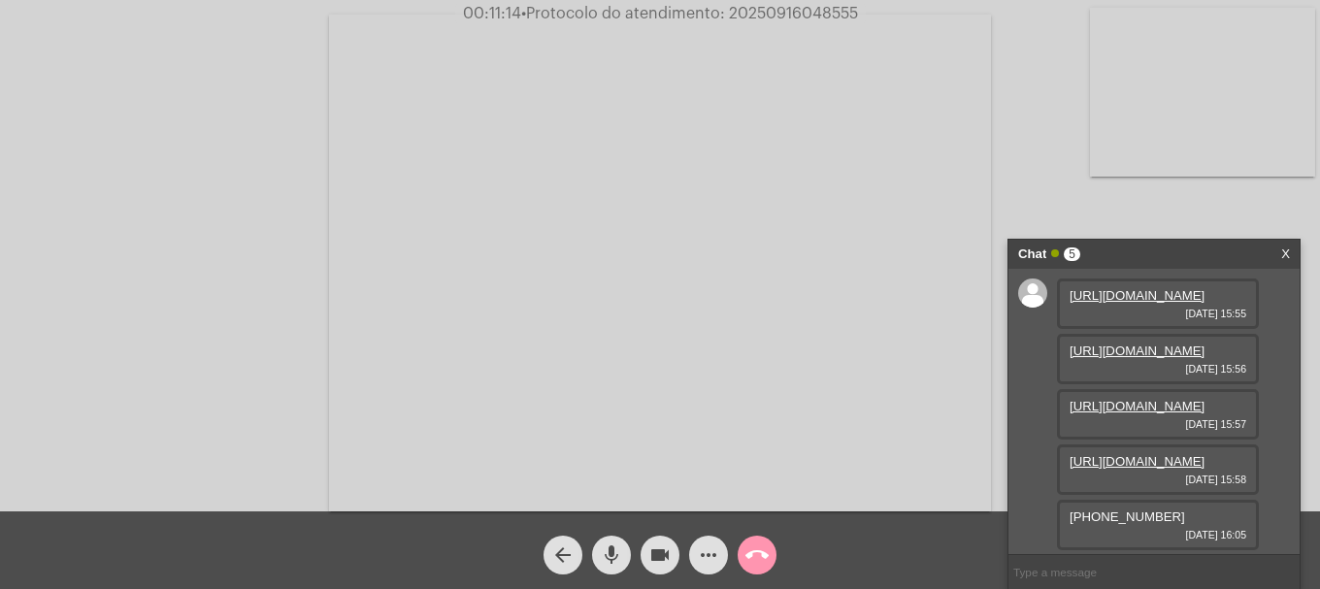
drag, startPoint x: 1186, startPoint y: 513, endPoint x: 1067, endPoint y: 514, distance: 119.4
click at [1067, 514] on div "[PHONE_NUMBER] [DATE] 16:05" at bounding box center [1158, 525] width 202 height 50
copy span "[PHONE_NUMBER]"
click at [1142, 528] on div "[PHONE_NUMBER] [DATE] 16:05" at bounding box center [1158, 525] width 202 height 50
drag, startPoint x: 1120, startPoint y: 520, endPoint x: 1177, endPoint y: 520, distance: 57.3
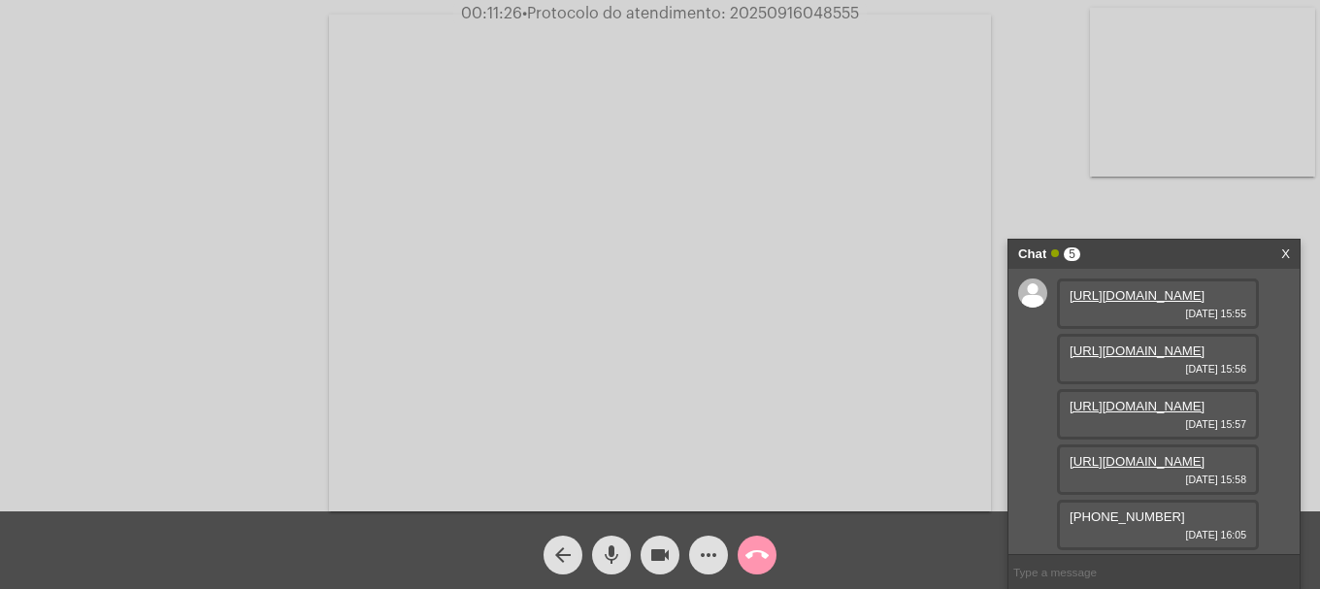
click at [1177, 520] on div "[PHONE_NUMBER] [DATE] 16:05" at bounding box center [1158, 525] width 202 height 50
copy span "353-5779"
click at [715, 564] on mat-icon "more_horiz" at bounding box center [708, 555] width 23 height 23
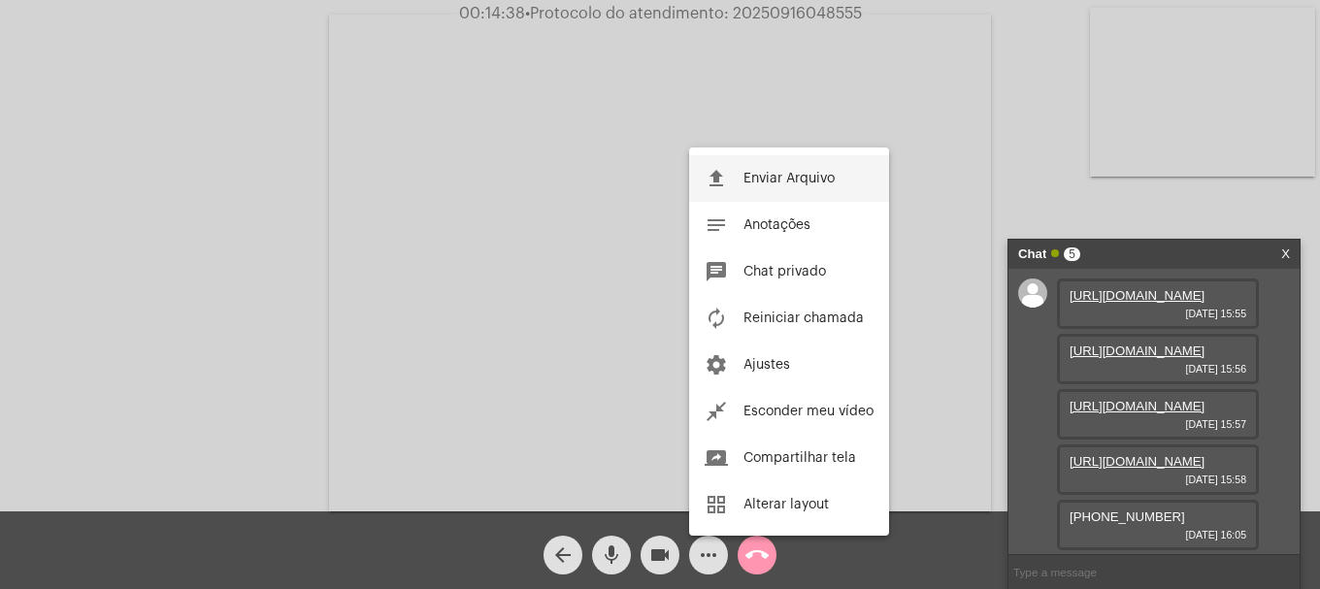
click at [746, 190] on button "file_upload Enviar Arquivo" at bounding box center [789, 178] width 200 height 47
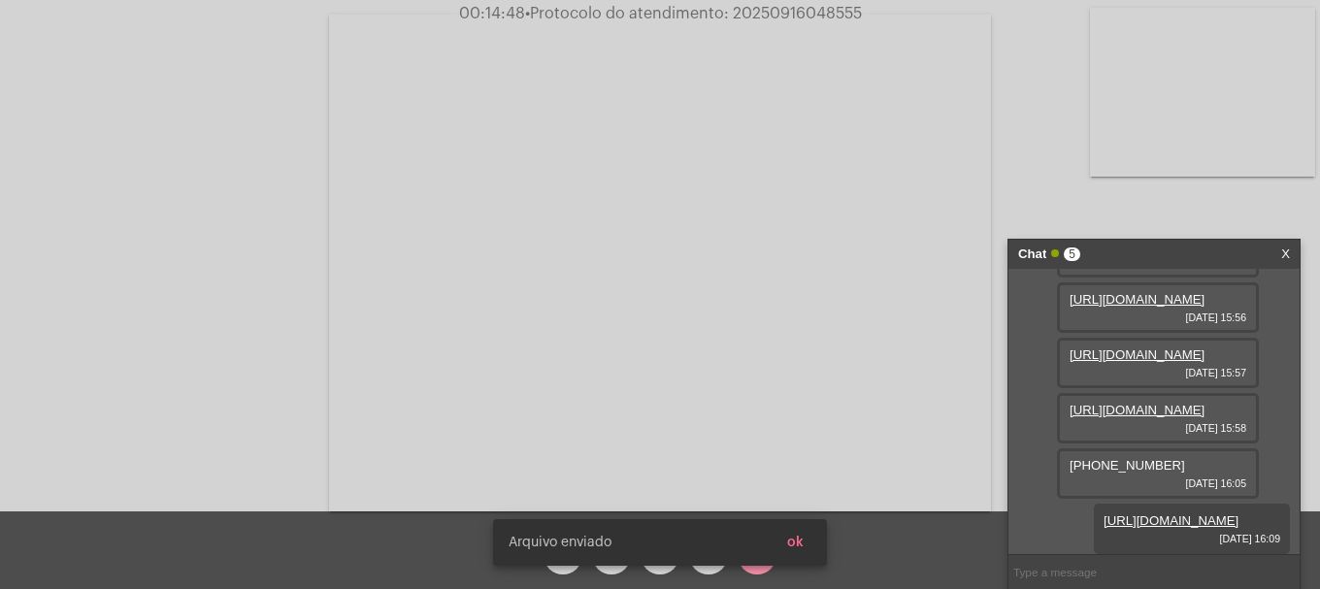
scroll to position [270, 0]
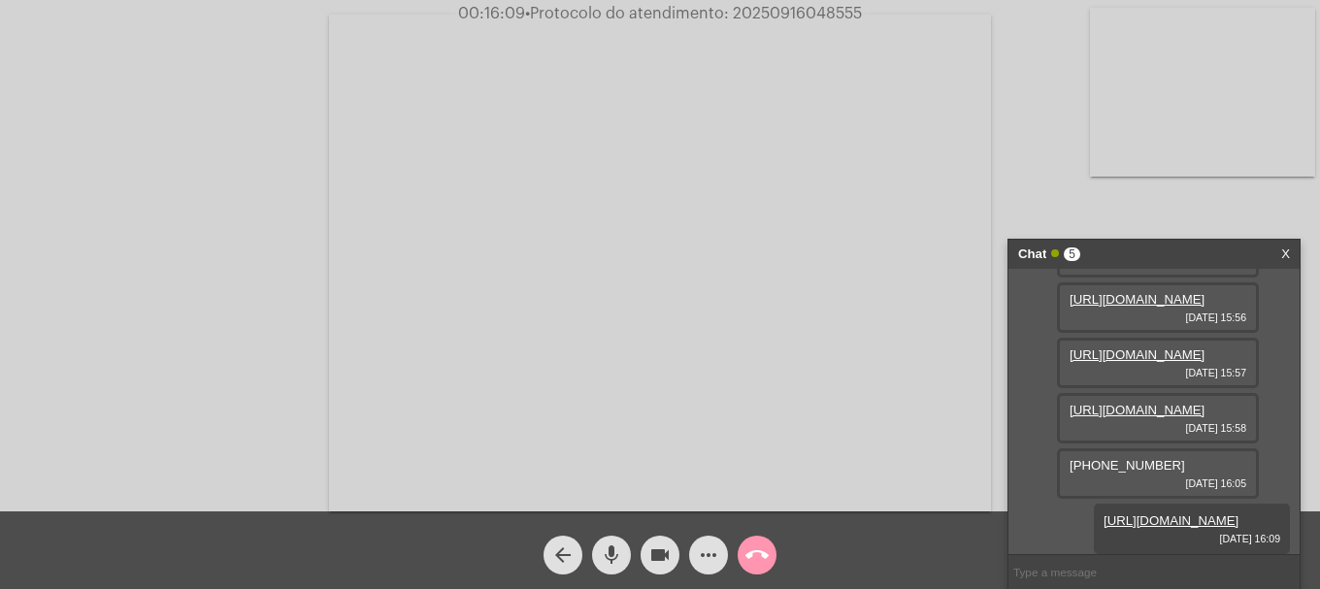
click at [807, 17] on span "• Protocolo do atendimento: 20250916048555" at bounding box center [693, 14] width 337 height 16
copy span "20250916048555"
click at [1143, 562] on input "text" at bounding box center [1154, 572] width 291 height 34
paste input "20250916048555"
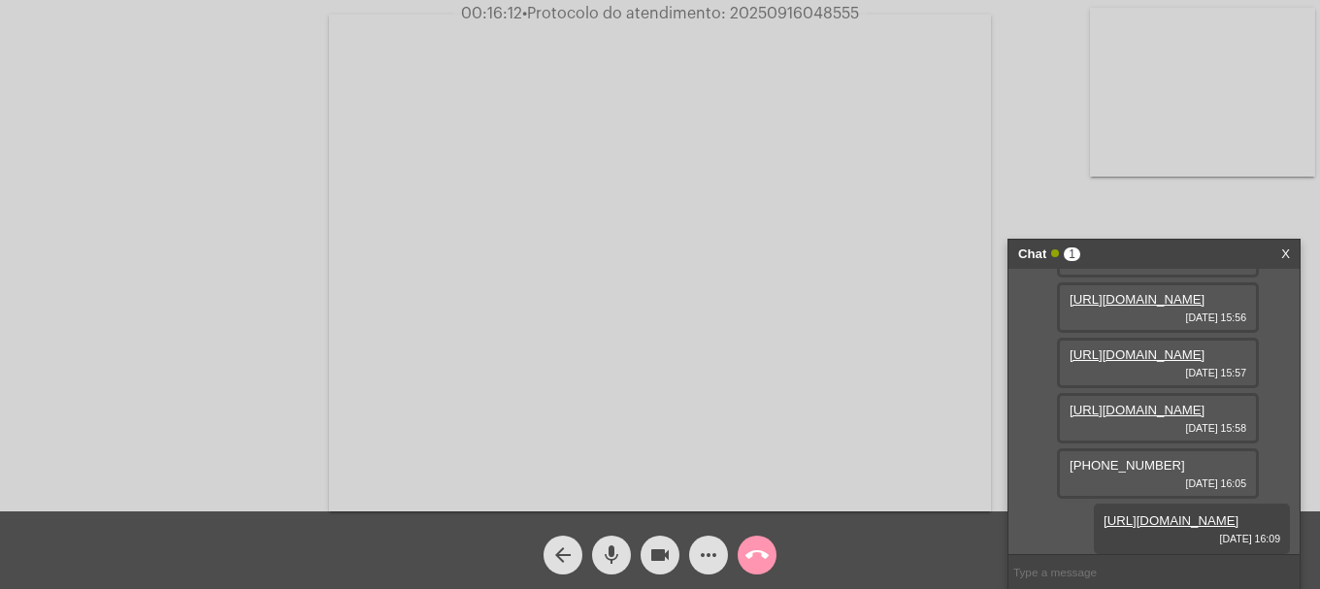
type input "20250916048555"
click at [826, 9] on span "• Protocolo do atendimento: 20250916048555" at bounding box center [692, 14] width 337 height 16
copy span "20250916048555"
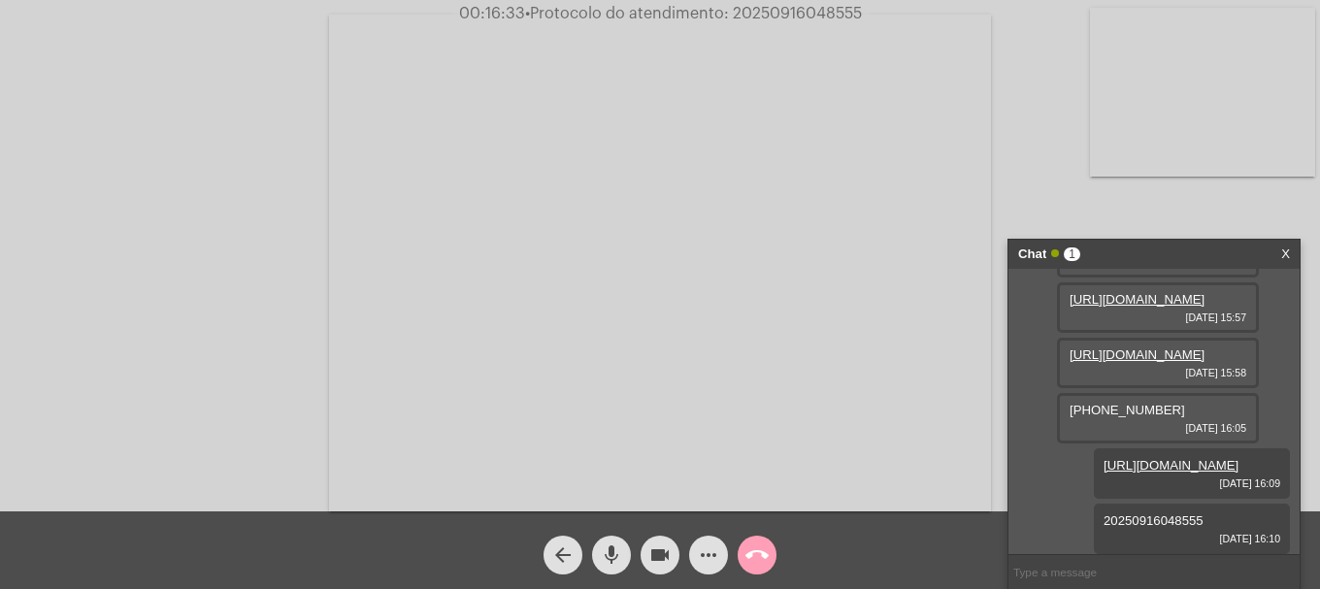
click at [760, 566] on mat-icon "call_end" at bounding box center [757, 555] width 23 height 23
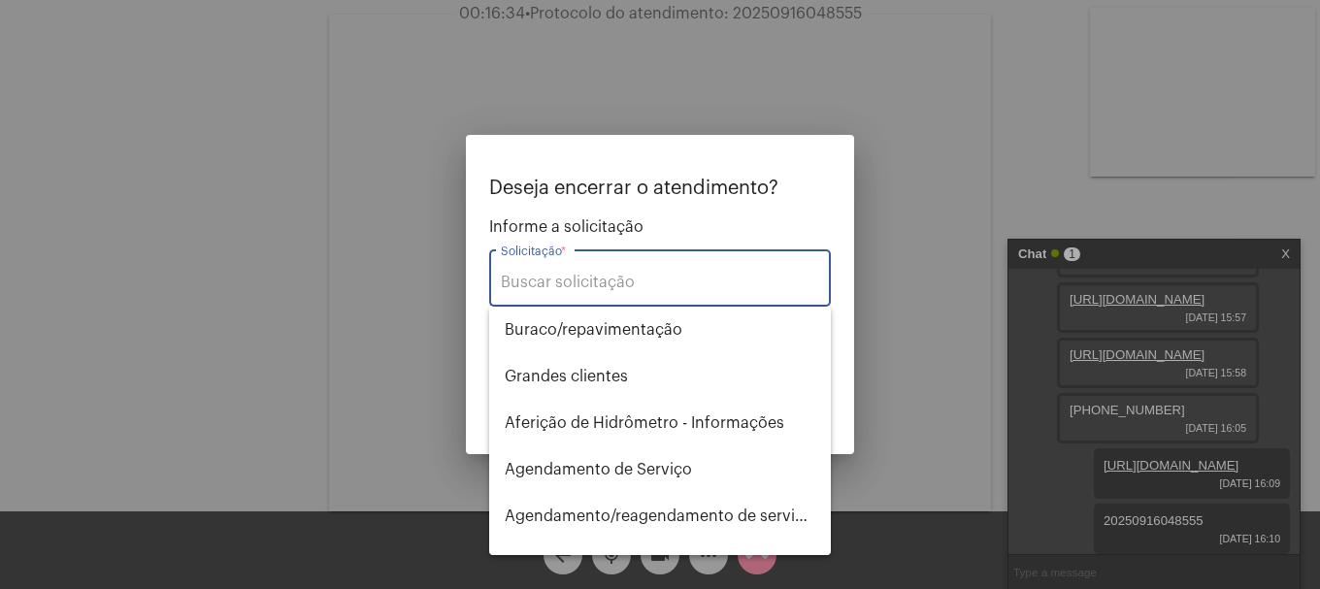
click at [616, 275] on input "Solicitação *" at bounding box center [660, 282] width 318 height 17
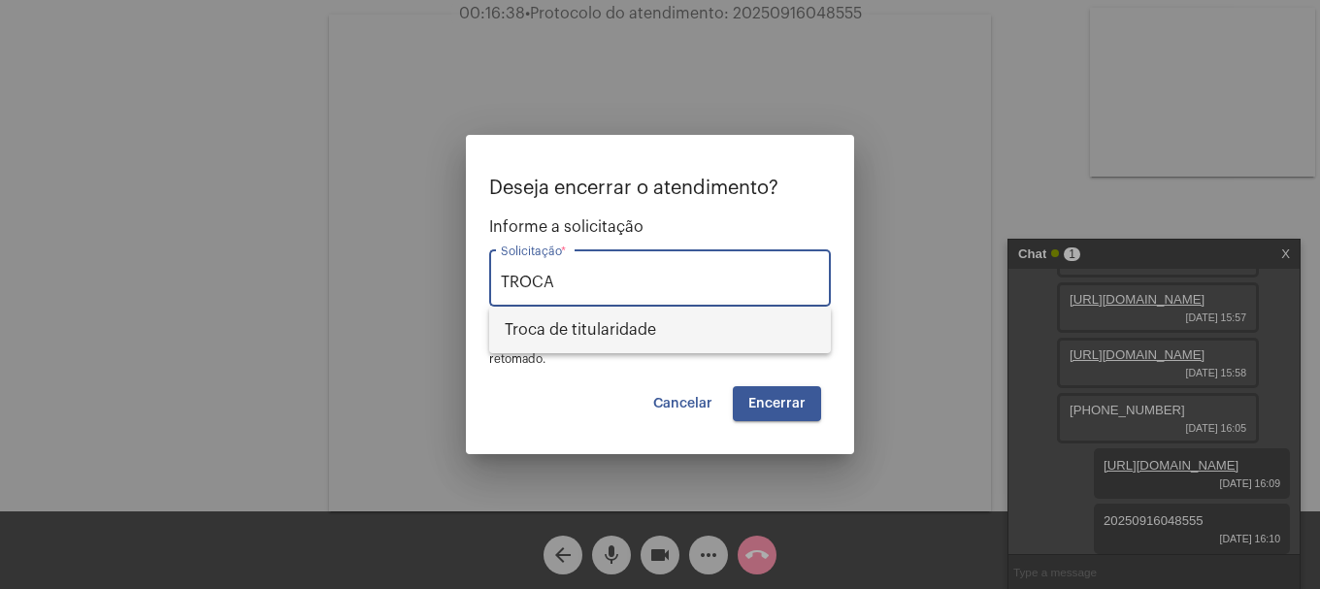
click at [671, 340] on span "Troca de titularidade" at bounding box center [660, 330] width 311 height 47
type input "Troca de titularidade"
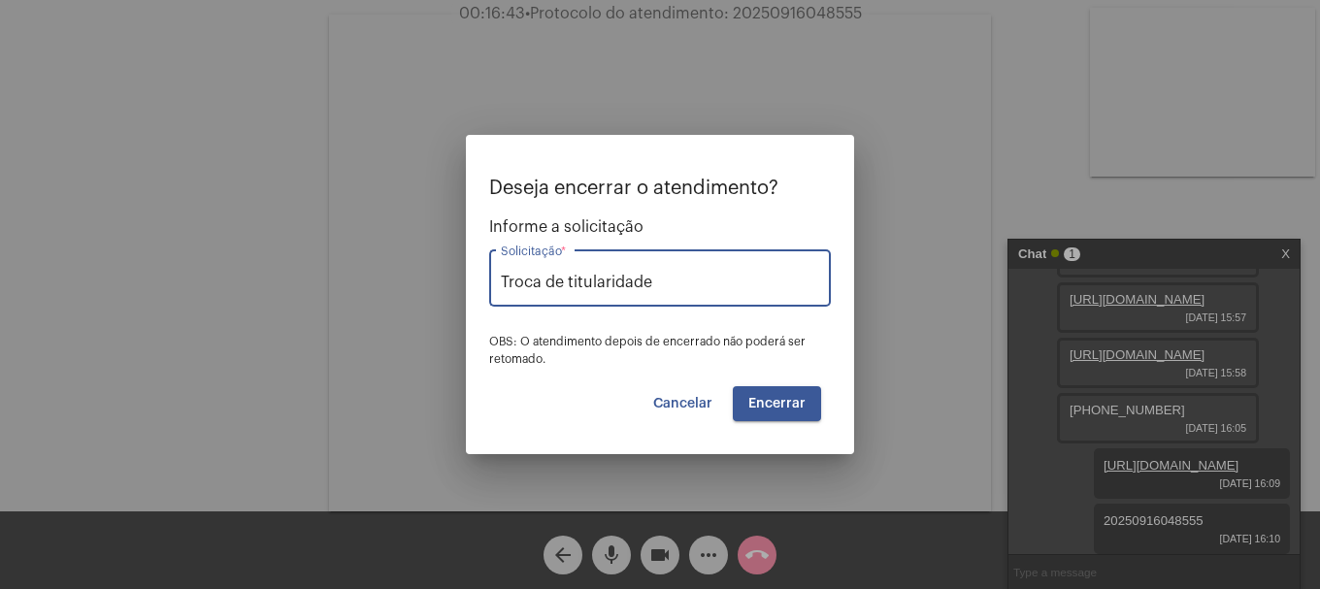
click at [786, 407] on span "Encerrar" at bounding box center [776, 404] width 57 height 14
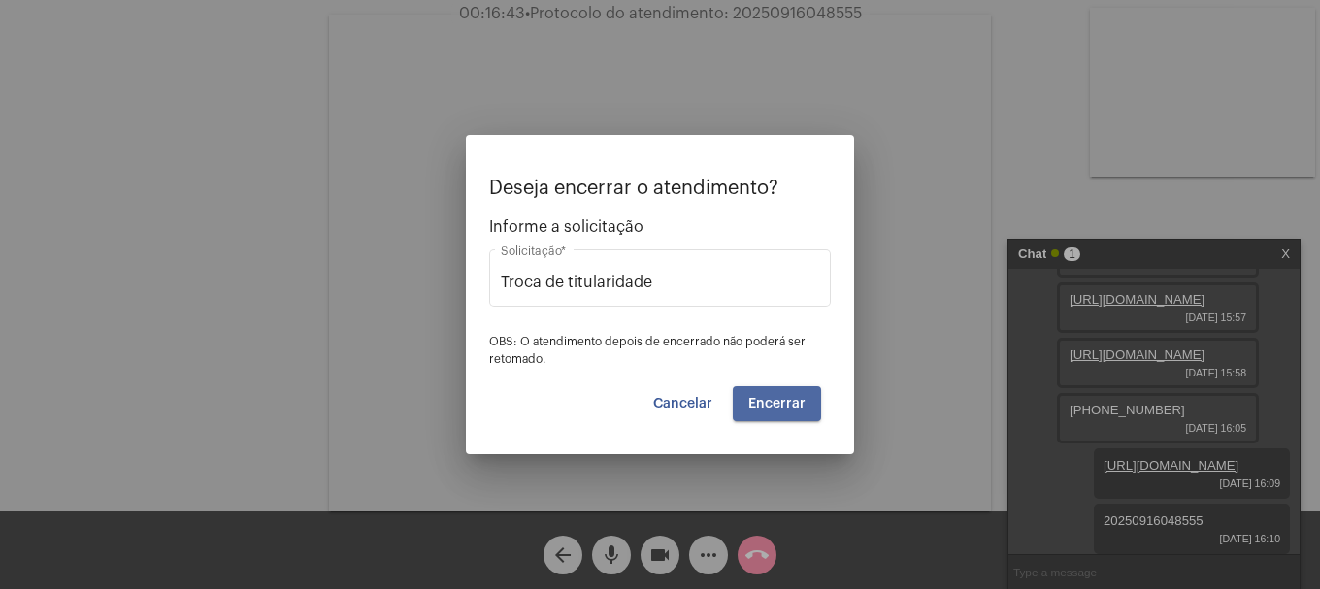
click at [786, 407] on span "Encerrar" at bounding box center [776, 404] width 57 height 14
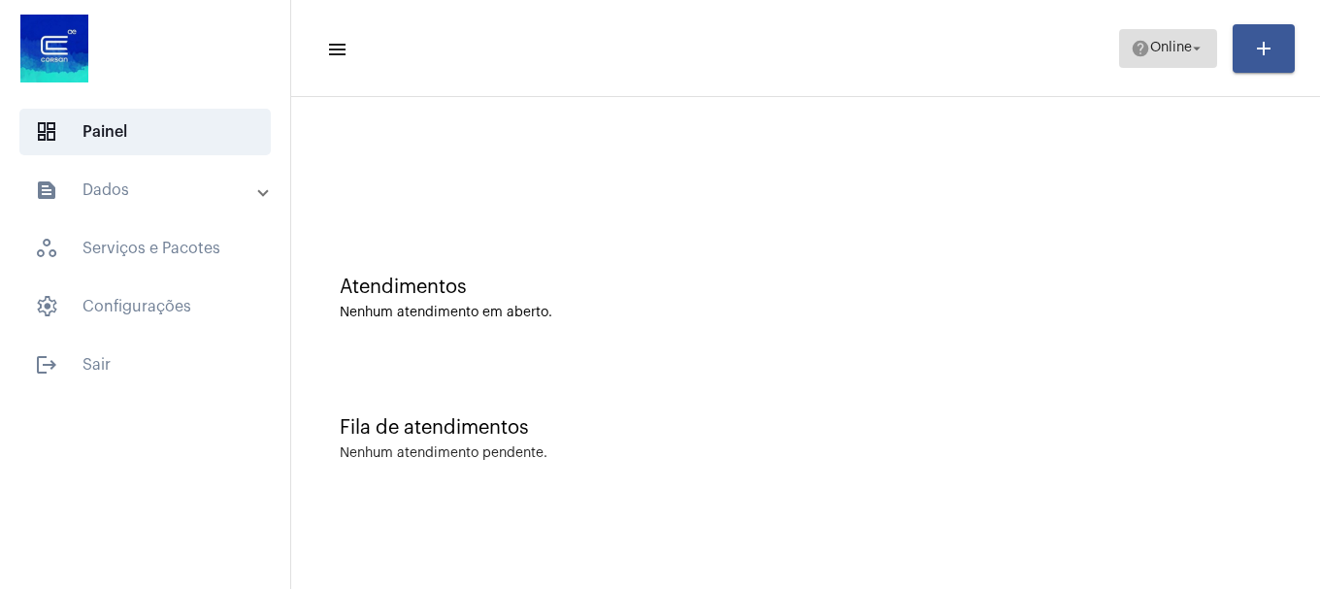
click at [1150, 50] on span "Online" at bounding box center [1171, 49] width 42 height 14
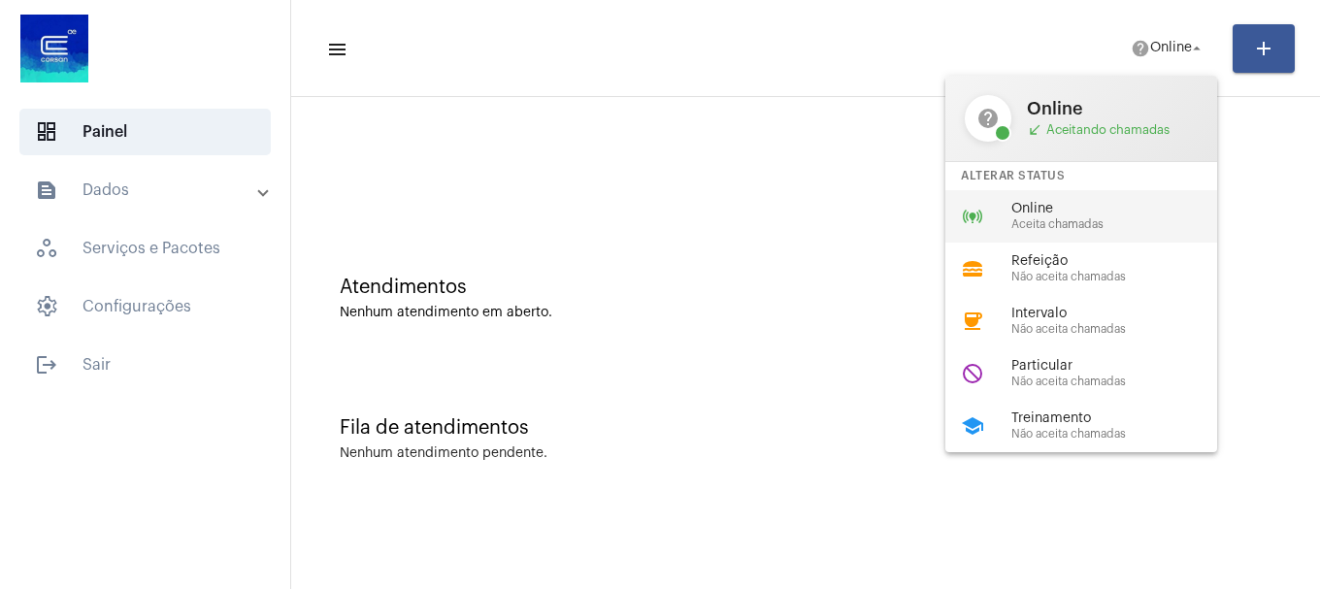
click at [1121, 214] on span "Online" at bounding box center [1121, 209] width 221 height 15
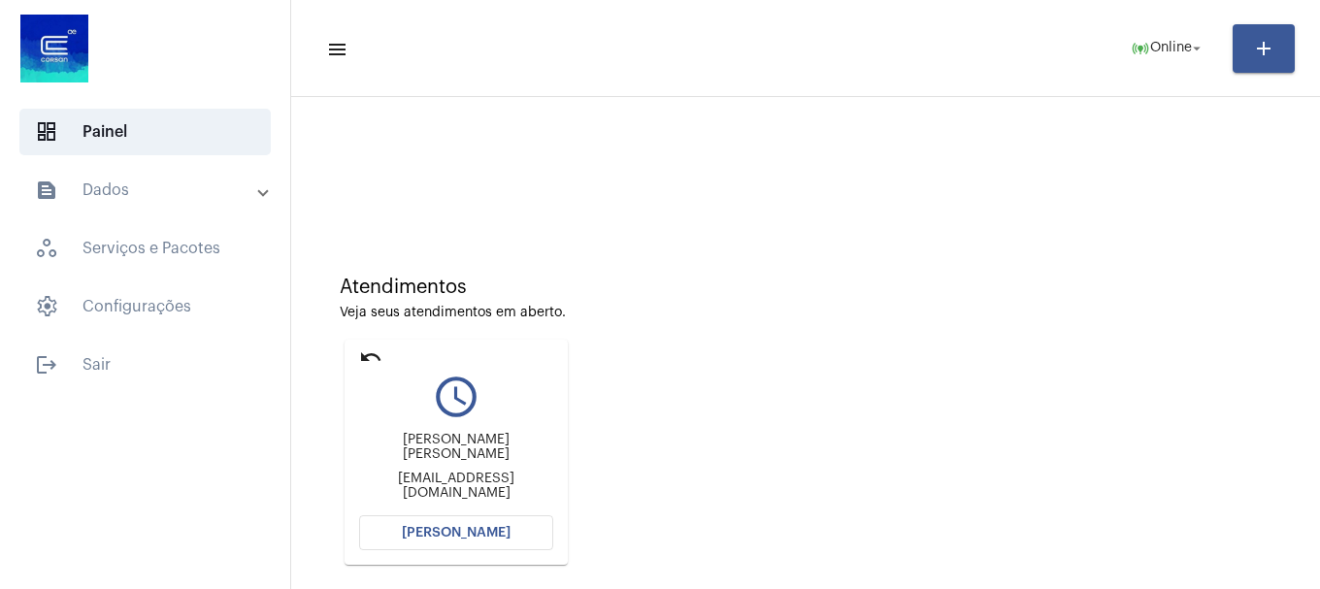
click at [421, 530] on span "[PERSON_NAME]" at bounding box center [456, 533] width 109 height 14
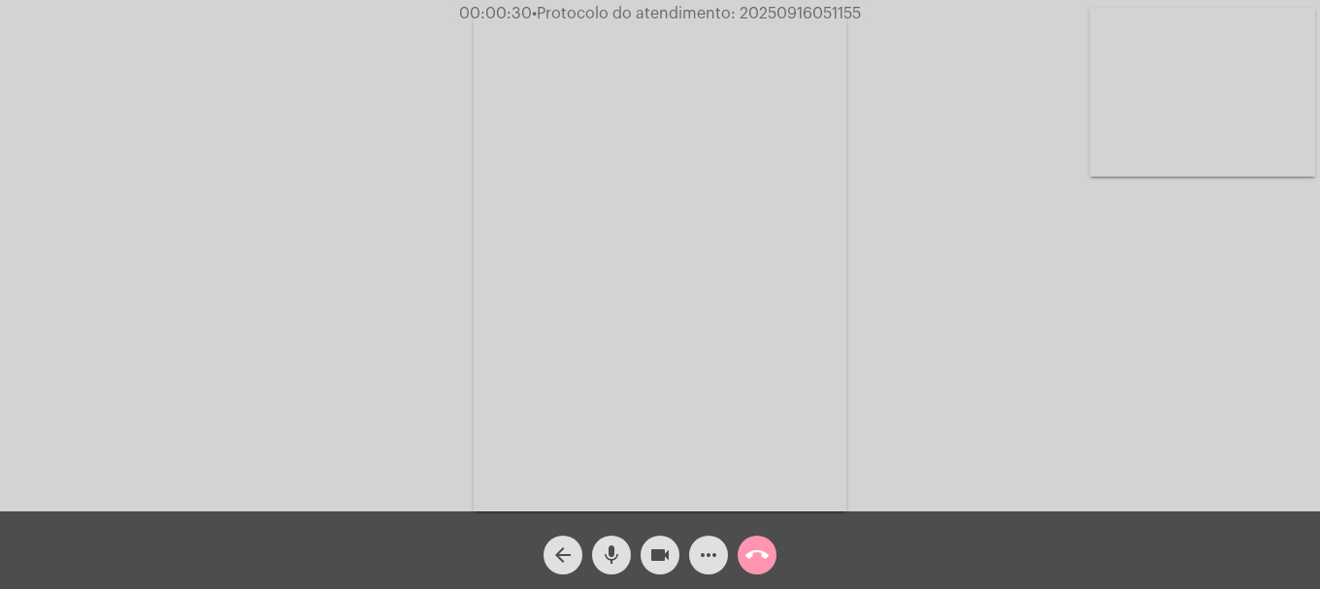
click at [1112, 163] on video at bounding box center [1202, 92] width 225 height 169
click at [205, 191] on video at bounding box center [257, 261] width 225 height 300
click at [1159, 144] on video at bounding box center [1202, 92] width 225 height 169
click at [765, 354] on video at bounding box center [845, 261] width 662 height 497
click at [619, 551] on mat-icon "mic" at bounding box center [611, 555] width 23 height 23
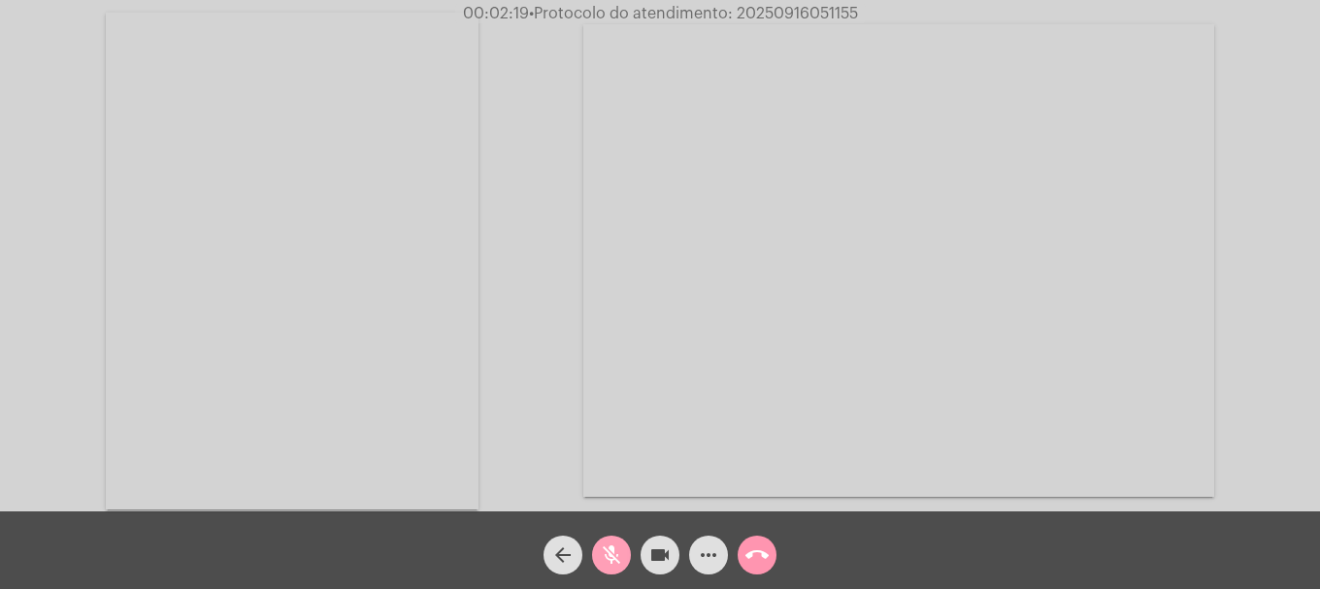
drag, startPoint x: 619, startPoint y: 551, endPoint x: 578, endPoint y: 480, distance: 83.1
click at [619, 549] on mat-icon "mic_off" at bounding box center [611, 555] width 23 height 23
click at [724, 558] on button "more_horiz" at bounding box center [708, 555] width 39 height 39
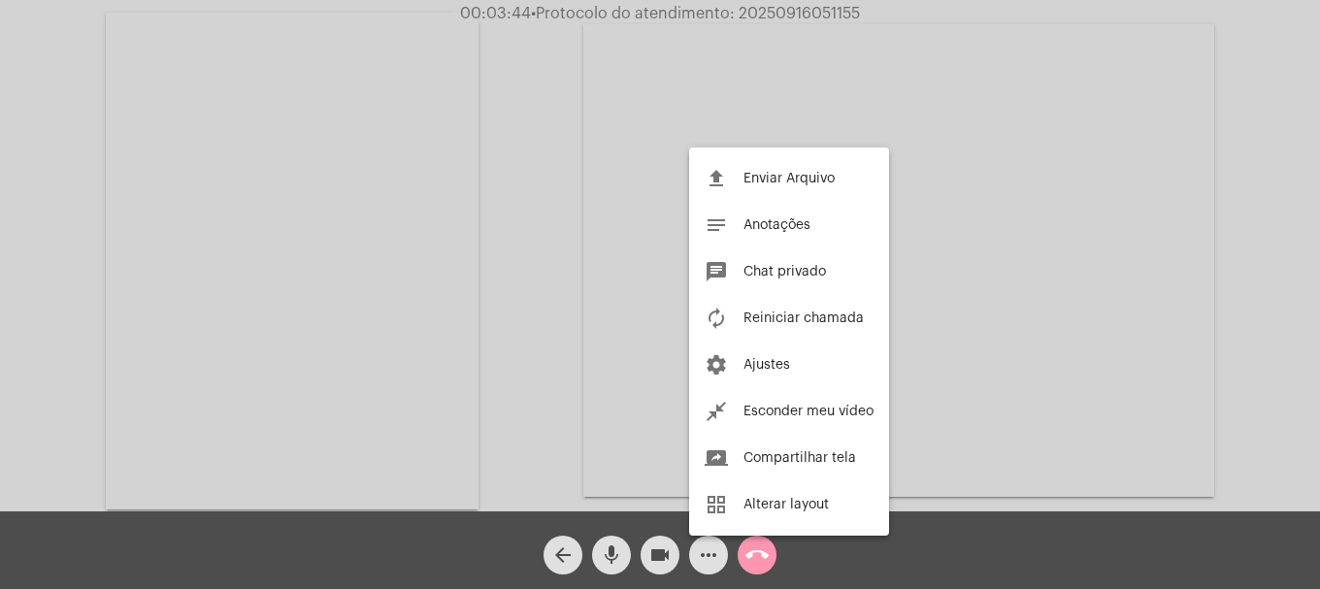
click at [518, 319] on div at bounding box center [660, 294] width 1320 height 589
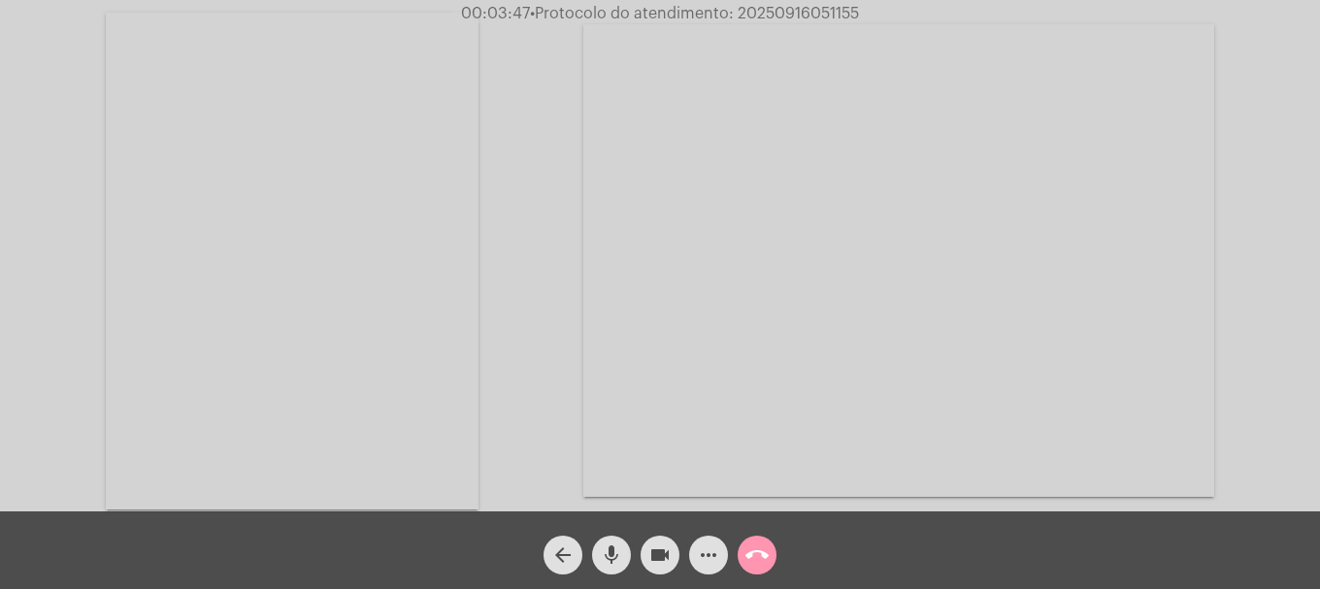
click at [700, 561] on mat-icon "more_horiz" at bounding box center [708, 555] width 23 height 23
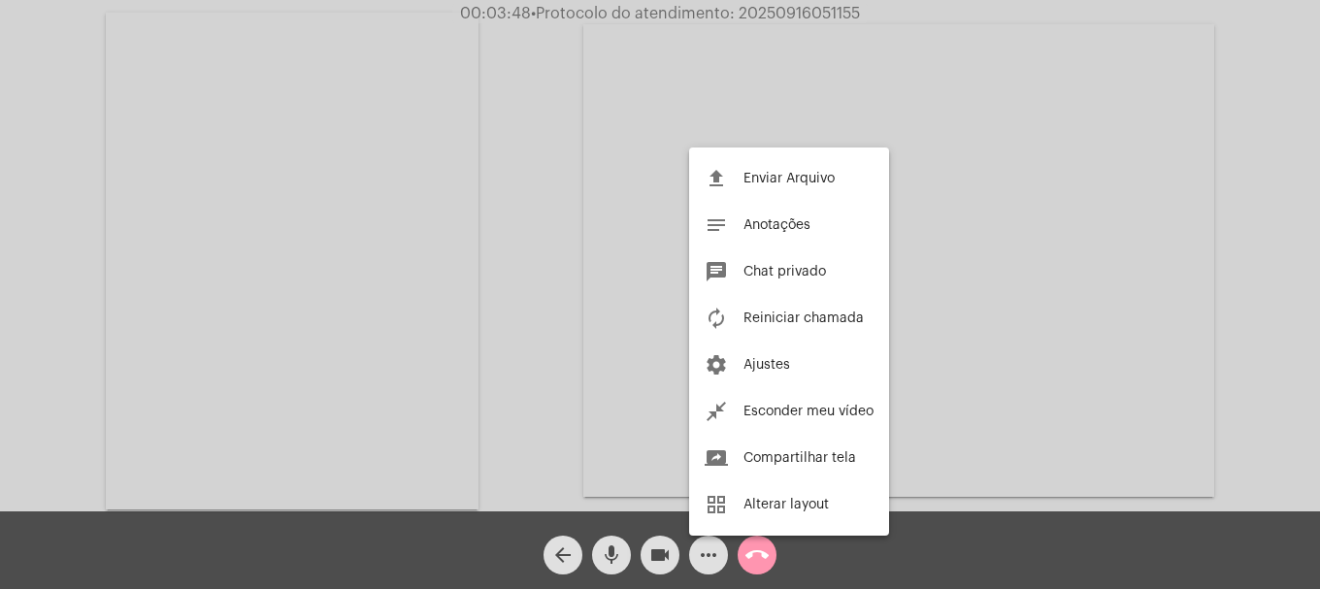
click at [700, 561] on div at bounding box center [660, 294] width 1320 height 589
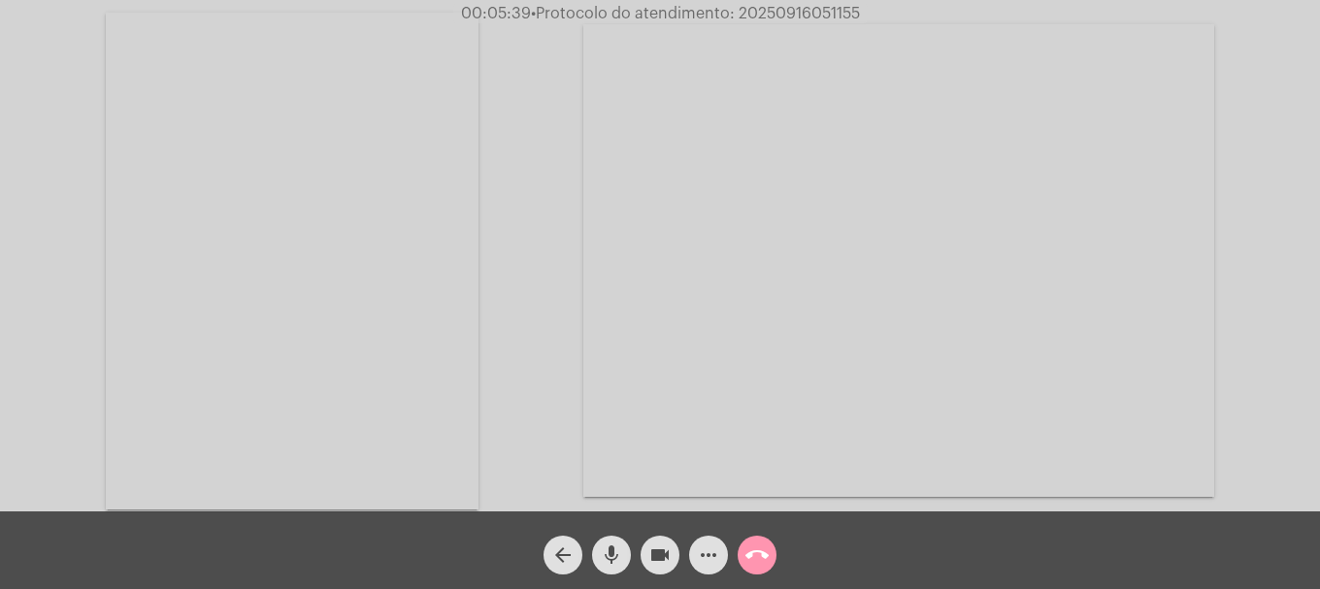
click at [619, 559] on mat-icon "mic" at bounding box center [611, 555] width 23 height 23
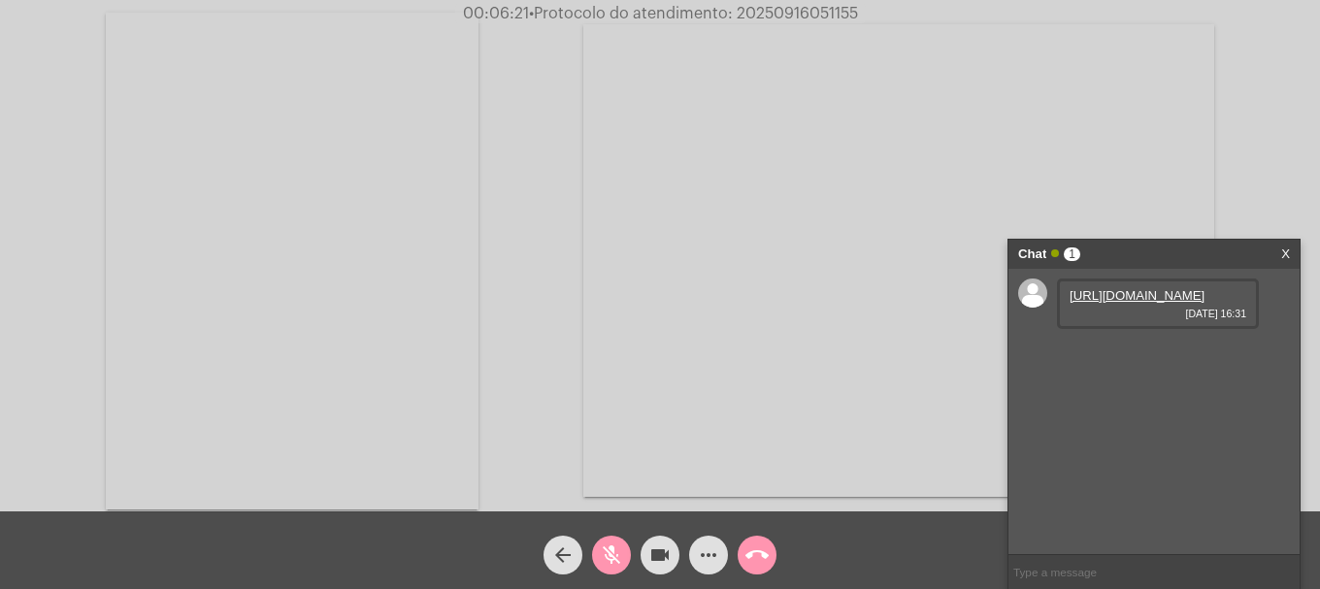
drag, startPoint x: 610, startPoint y: 558, endPoint x: 667, endPoint y: 542, distance: 59.6
click at [611, 558] on mat-icon "mic_off" at bounding box center [611, 555] width 23 height 23
click at [1125, 301] on link "[URL][DOMAIN_NAME]" at bounding box center [1137, 295] width 135 height 15
click at [614, 545] on mat-icon "mic" at bounding box center [611, 555] width 23 height 23
click at [613, 562] on mat-icon "mic_off" at bounding box center [611, 555] width 23 height 23
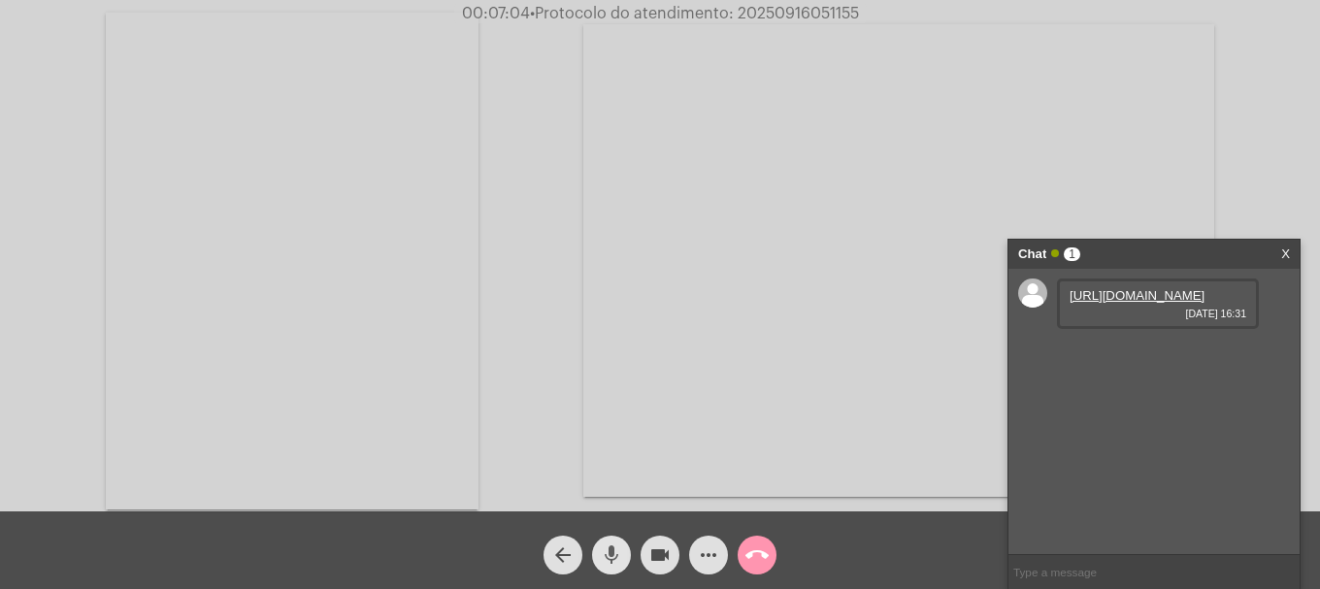
click at [613, 562] on mat-icon "mic" at bounding box center [611, 555] width 23 height 23
click at [1140, 358] on link "[URL][DOMAIN_NAME]" at bounding box center [1137, 351] width 135 height 15
click at [628, 551] on button "mic_off" at bounding box center [611, 555] width 39 height 39
click at [606, 566] on mat-icon "mic" at bounding box center [611, 555] width 23 height 23
click at [606, 566] on mat-icon "mic_off" at bounding box center [611, 555] width 23 height 23
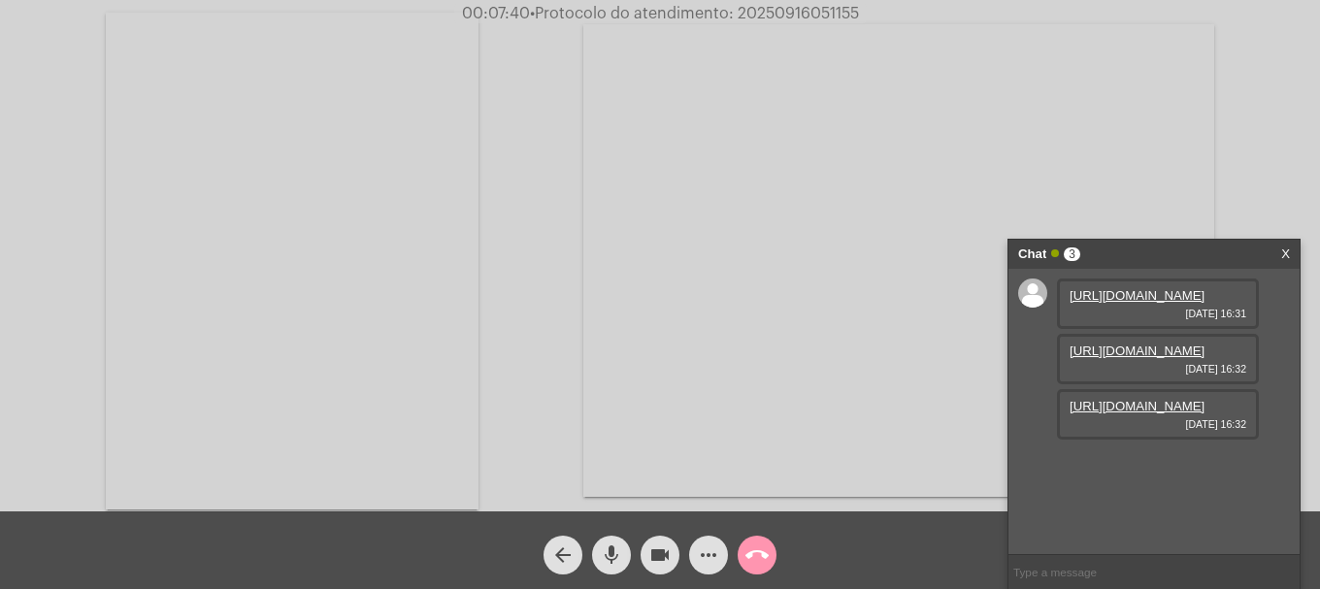
scroll to position [17, 0]
click at [1119, 414] on link "[URL][DOMAIN_NAME]" at bounding box center [1137, 406] width 135 height 15
click at [616, 542] on span "mic" at bounding box center [611, 555] width 23 height 39
click at [616, 542] on span "mic_off" at bounding box center [611, 555] width 23 height 39
click at [616, 542] on span "mic" at bounding box center [611, 555] width 23 height 39
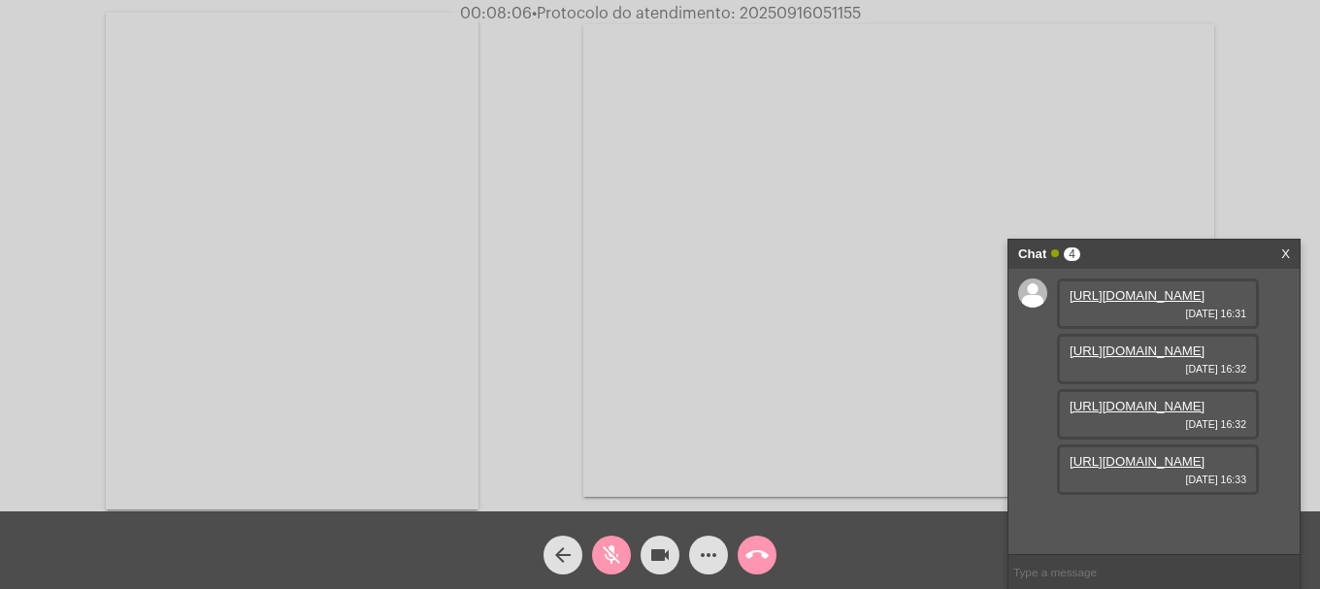
scroll to position [116, 0]
click at [1109, 469] on link "[URL][DOMAIN_NAME]" at bounding box center [1137, 461] width 135 height 15
click at [621, 551] on mat-icon "mic_off" at bounding box center [611, 555] width 23 height 23
click at [621, 551] on mat-icon "mic" at bounding box center [611, 555] width 23 height 23
click at [1113, 469] on link "[URL][DOMAIN_NAME]" at bounding box center [1137, 461] width 135 height 15
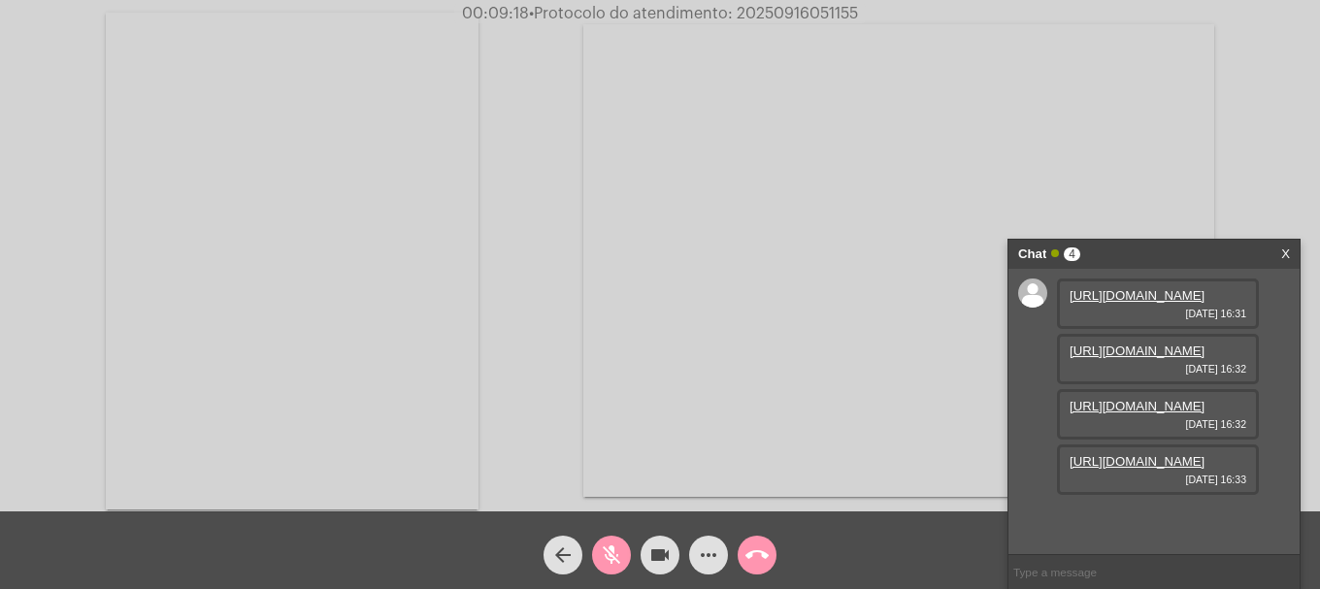
click at [660, 550] on mat-icon "videocam" at bounding box center [659, 555] width 23 height 23
click at [659, 550] on mat-icon "videocam_off" at bounding box center [659, 555] width 23 height 23
drag, startPoint x: 608, startPoint y: 564, endPoint x: 1099, endPoint y: 416, distance: 512.9
click at [611, 562] on mat-icon "mic_off" at bounding box center [611, 555] width 23 height 23
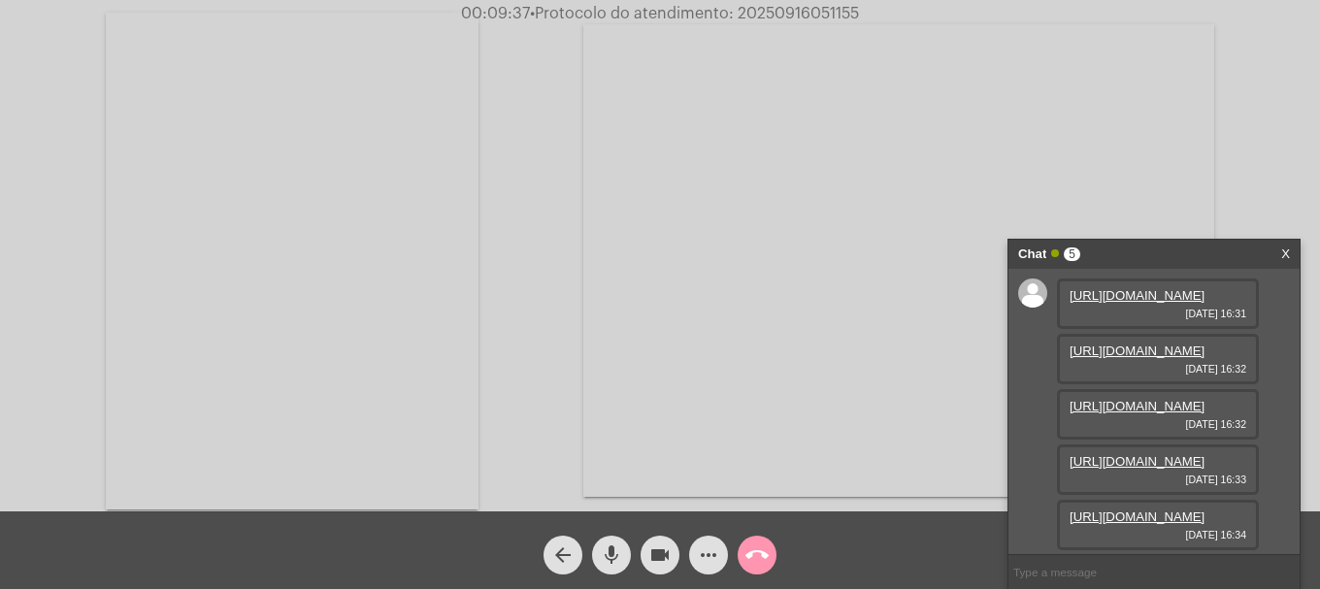
click at [1143, 510] on link "[URL][DOMAIN_NAME]" at bounding box center [1137, 517] width 135 height 15
